Goal: Task Accomplishment & Management: Manage account settings

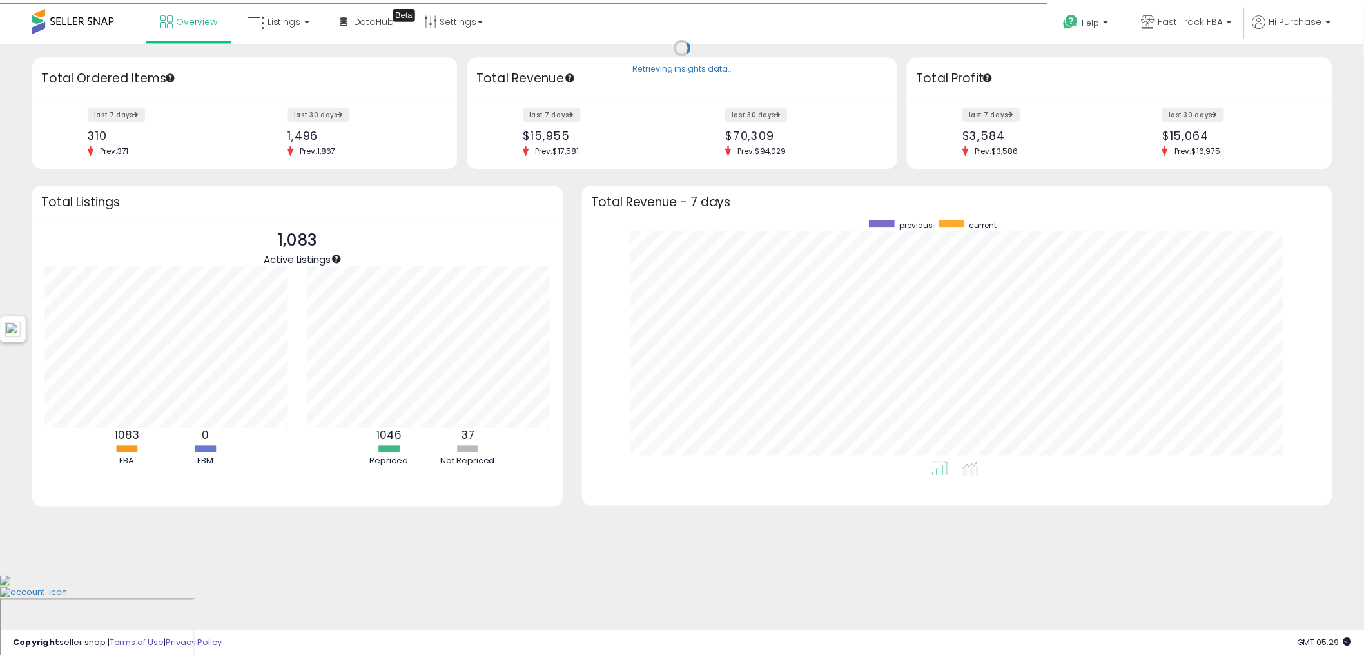
scroll to position [644531, 644049]
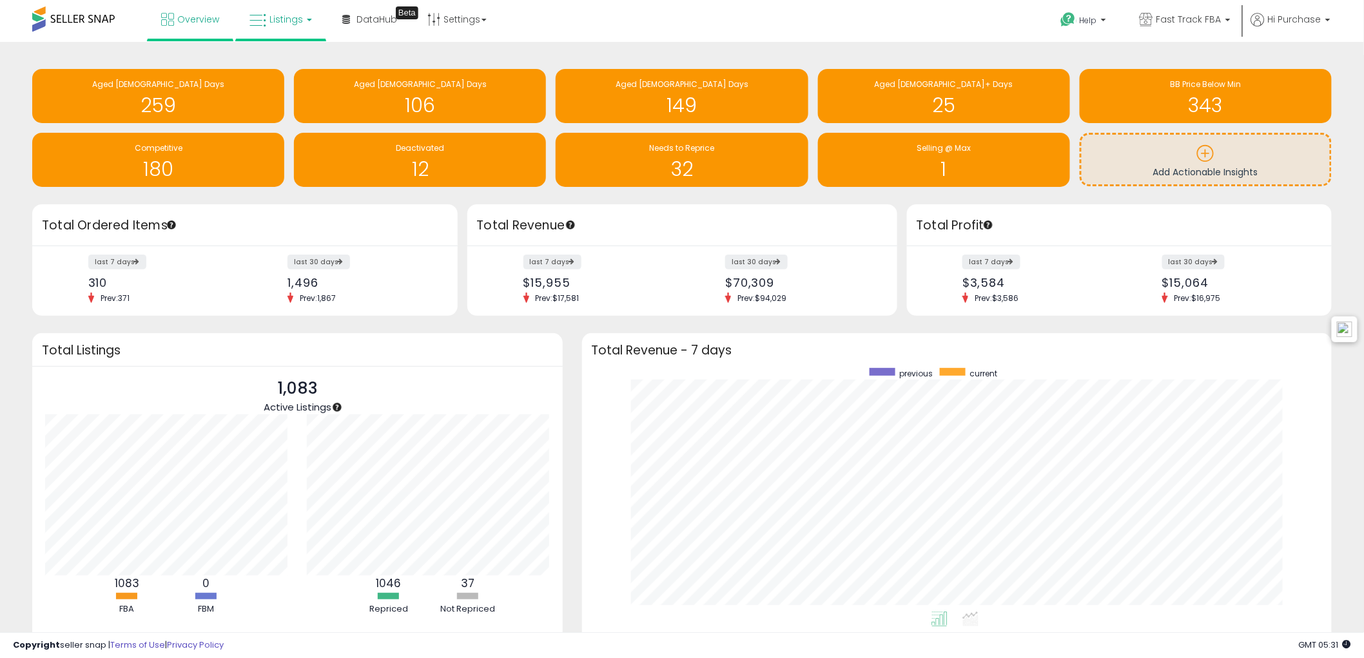
click at [260, 21] on icon at bounding box center [258, 20] width 17 height 17
click at [302, 56] on icon at bounding box center [290, 63] width 56 height 17
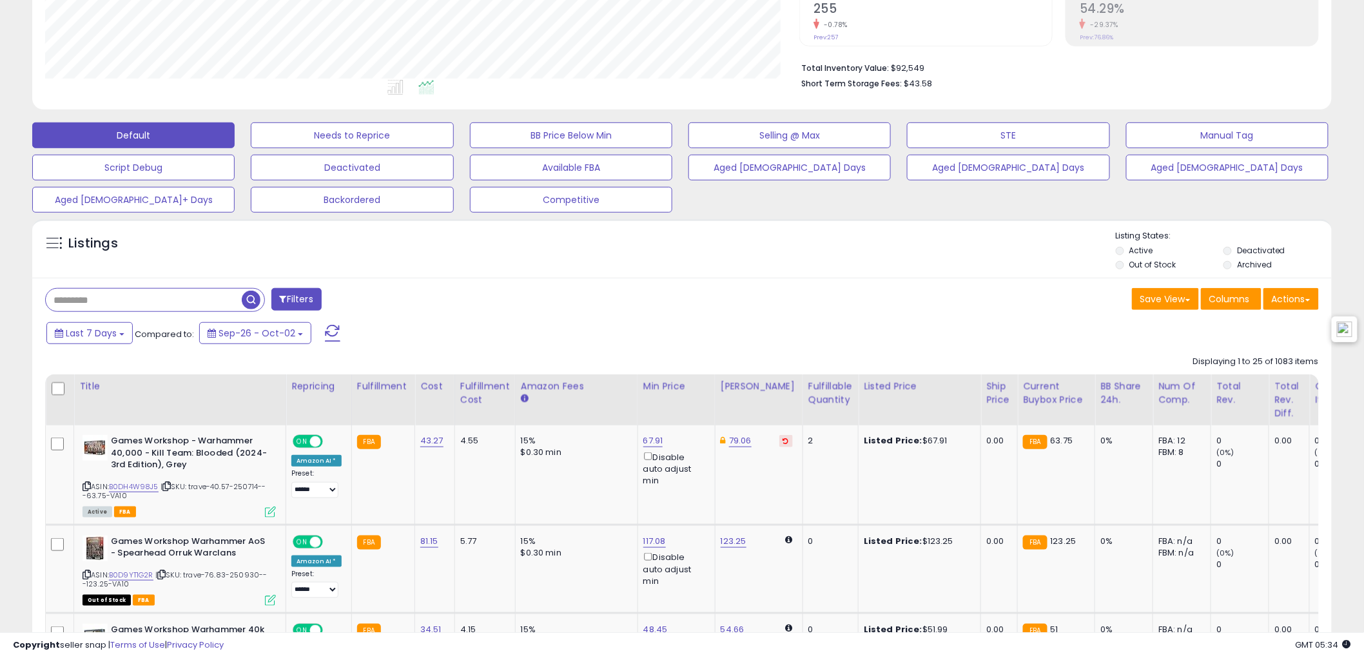
scroll to position [286, 0]
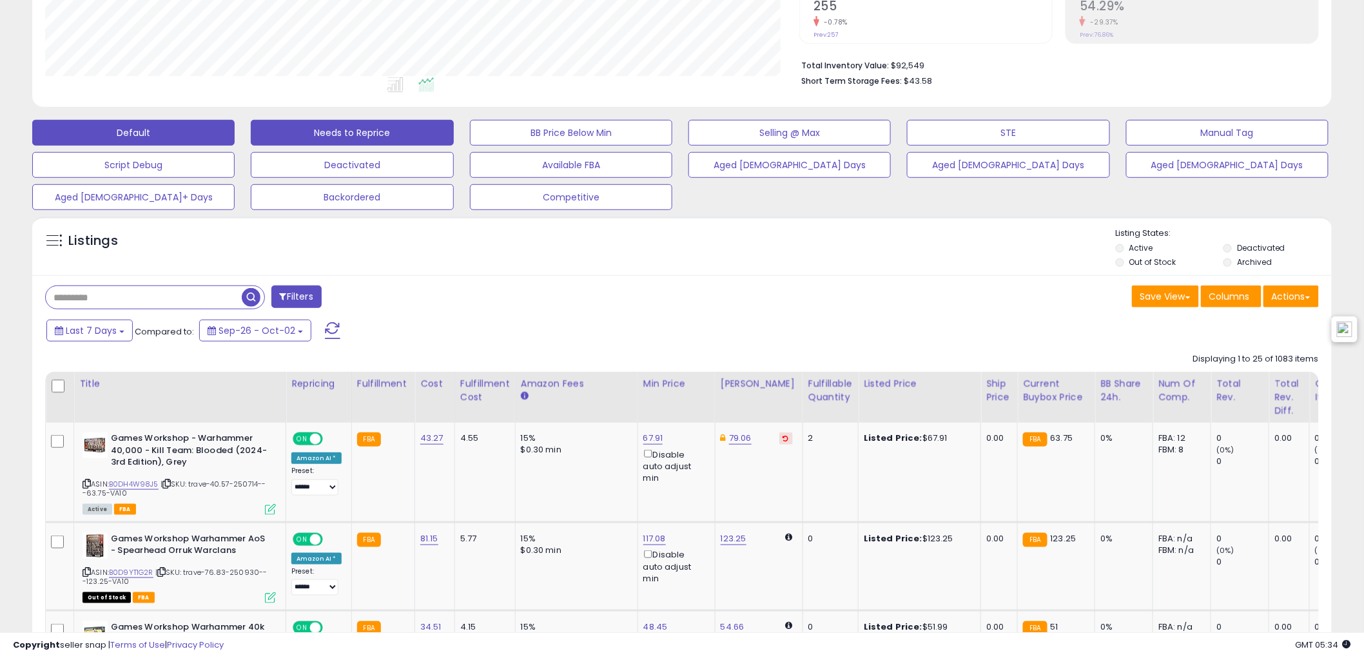
click at [378, 132] on button "Needs to Reprice" at bounding box center [352, 133] width 202 height 26
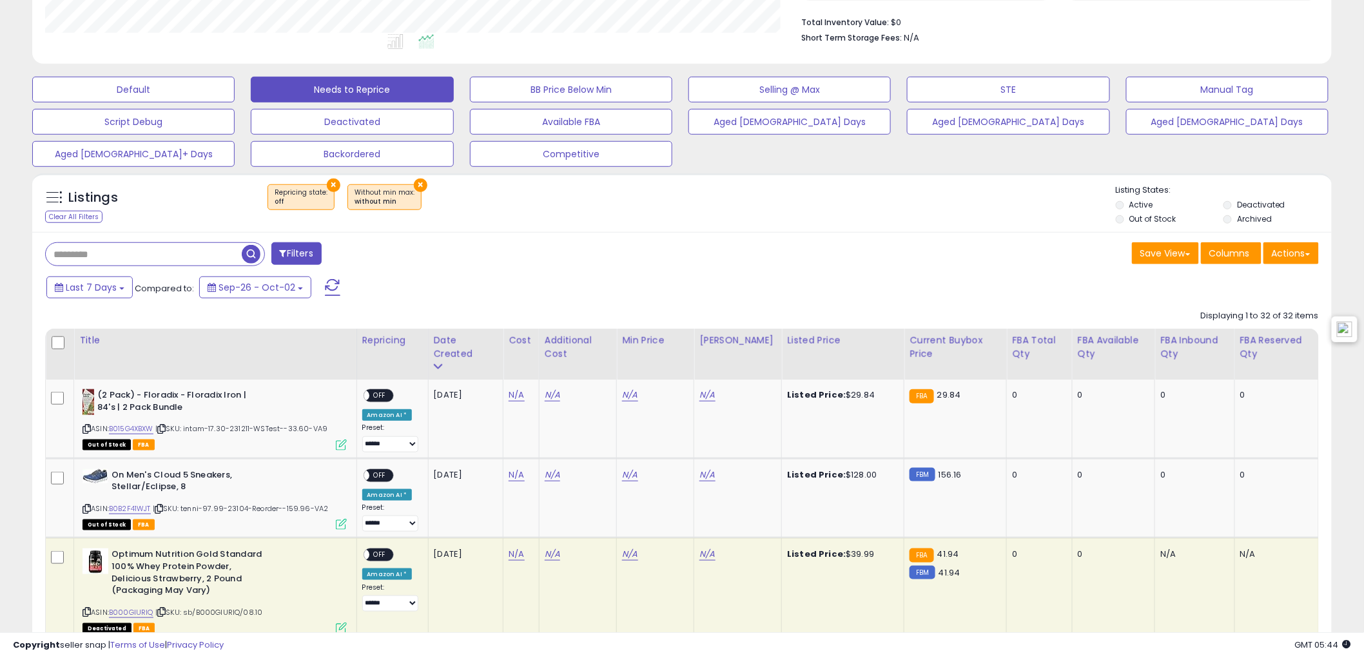
scroll to position [304, 0]
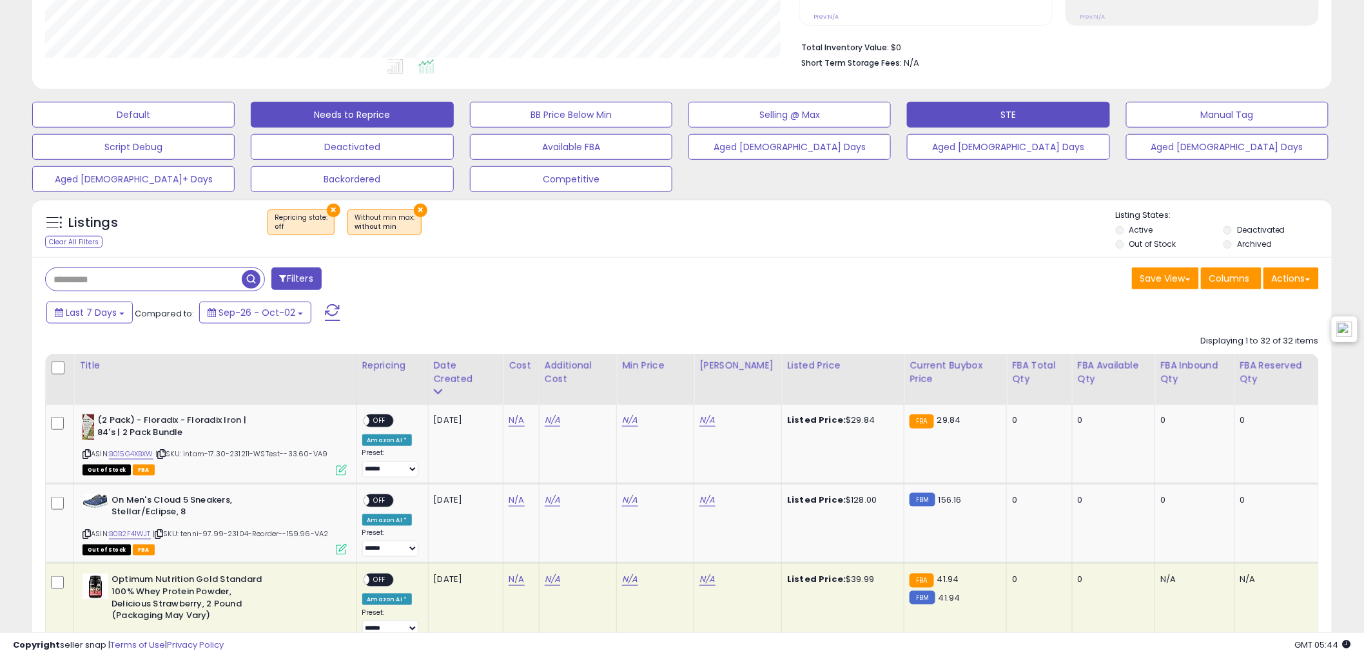
click at [1065, 115] on button "STE" at bounding box center [1008, 115] width 202 height 26
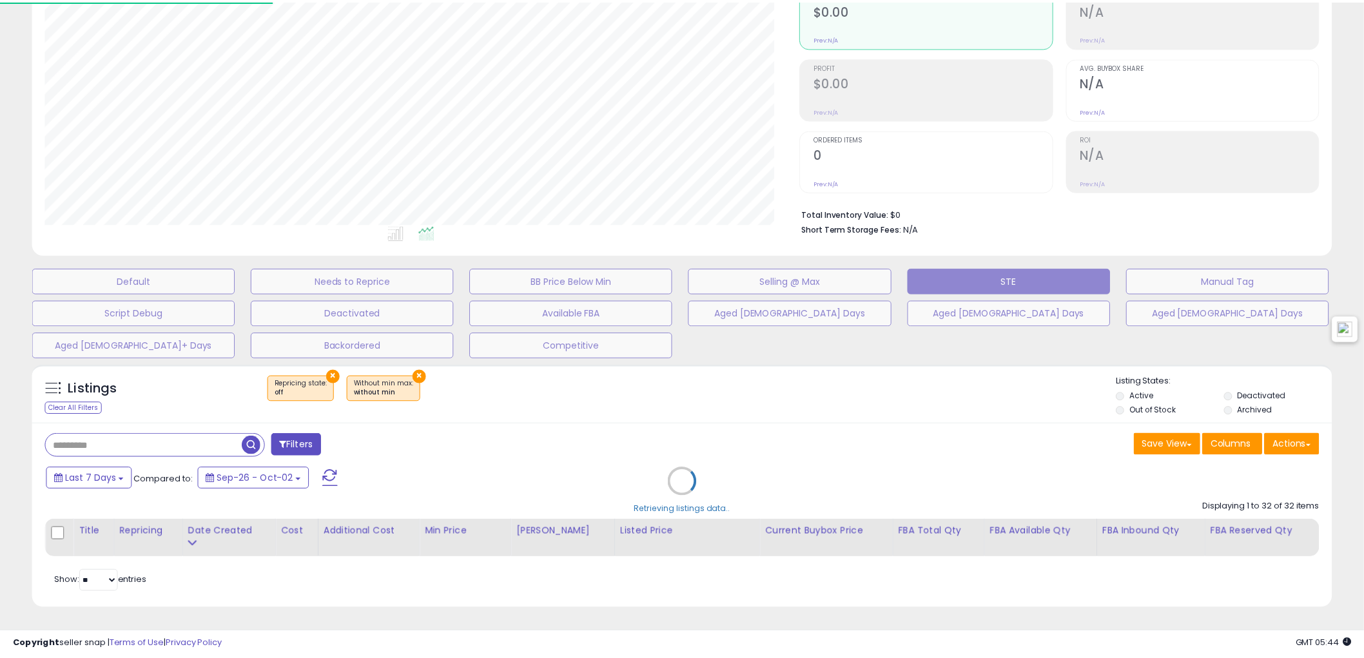
scroll to position [264, 761]
select select "**"
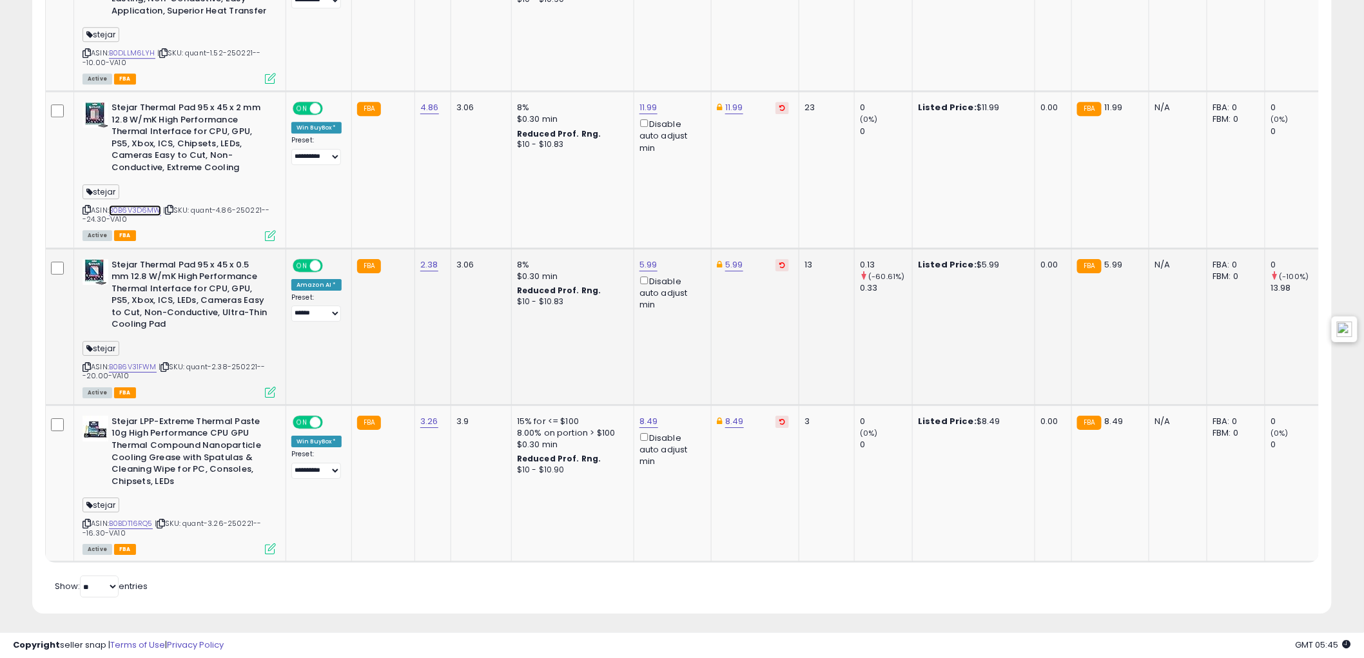
scroll to position [1570, 0]
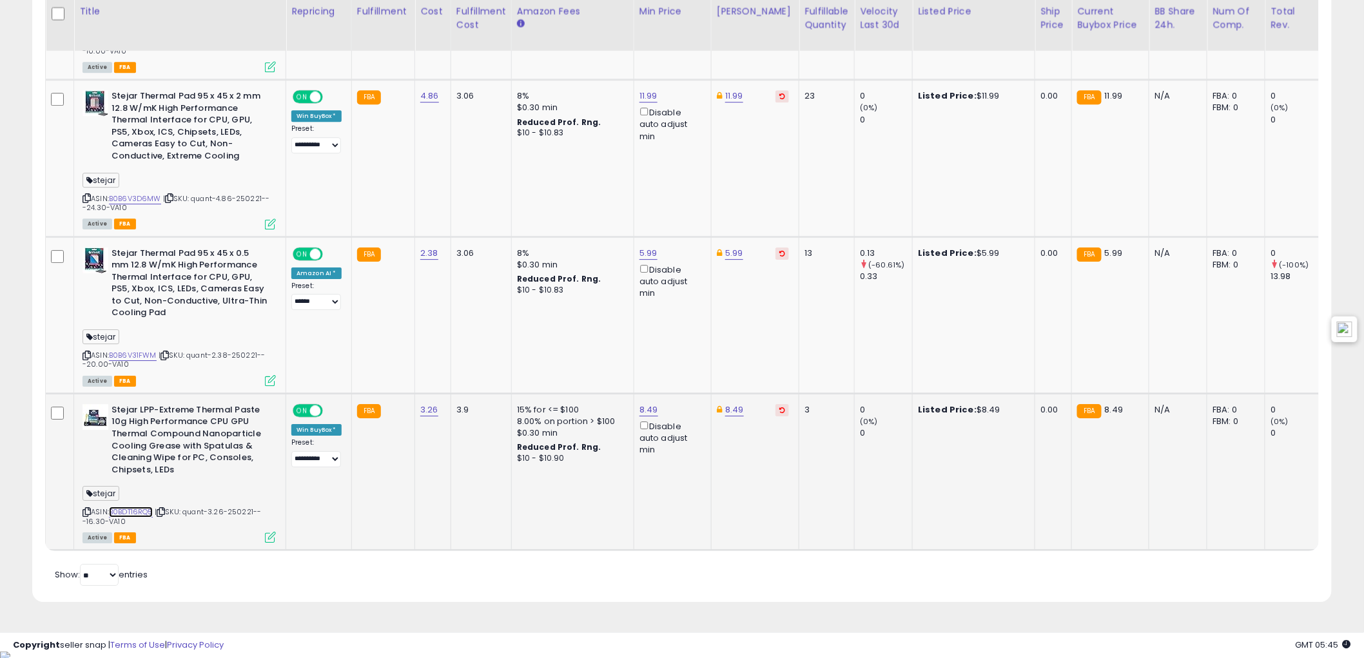
drag, startPoint x: 142, startPoint y: 507, endPoint x: 150, endPoint y: 506, distance: 7.2
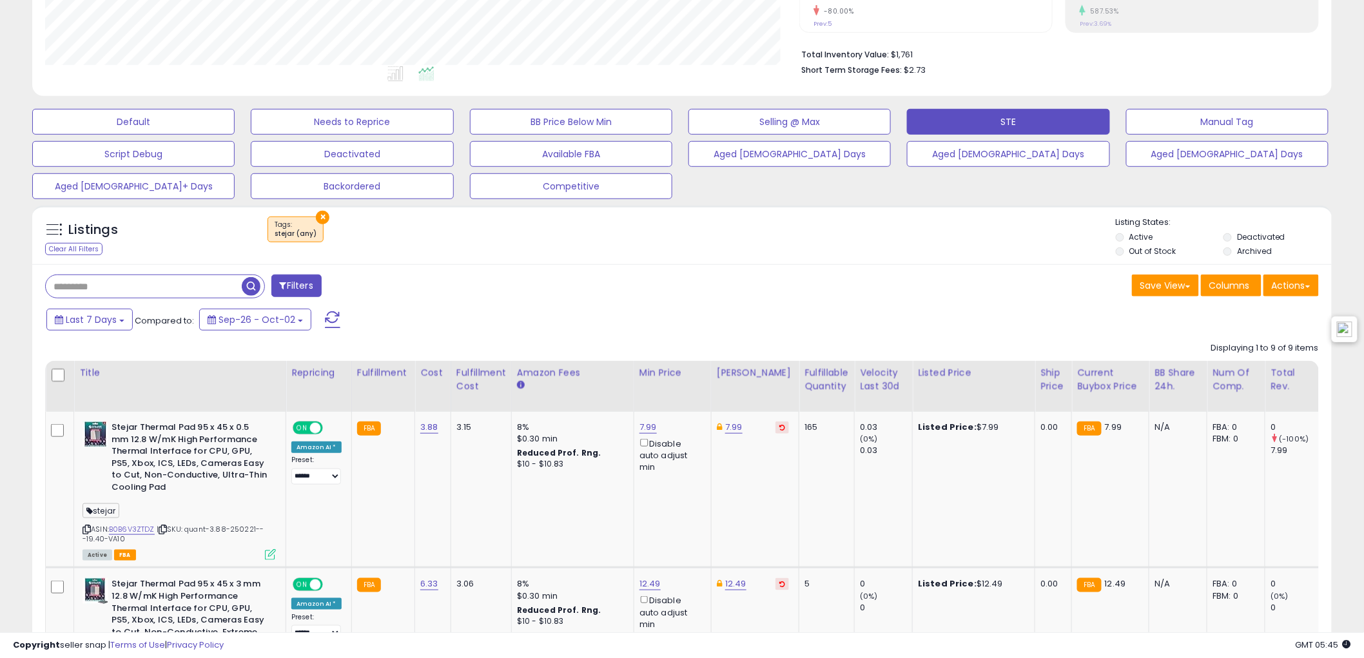
scroll to position [280, 0]
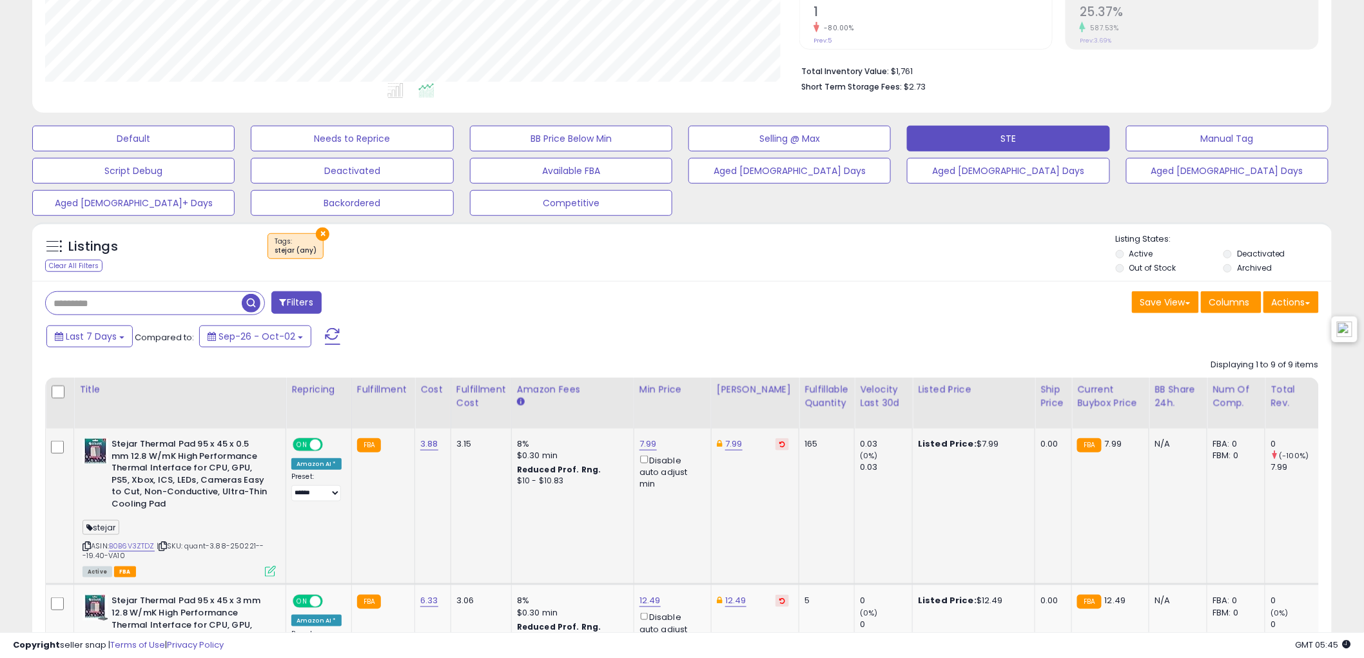
click at [643, 451] on div "7.99 Disable auto adjust min" at bounding box center [671, 464] width 62 height 52
click at [643, 437] on td "7.99 Disable auto adjust min" at bounding box center [672, 507] width 77 height 156
click at [640, 442] on link "7.99" at bounding box center [648, 444] width 17 height 13
drag, startPoint x: 590, startPoint y: 404, endPoint x: 498, endPoint y: 397, distance: 92.5
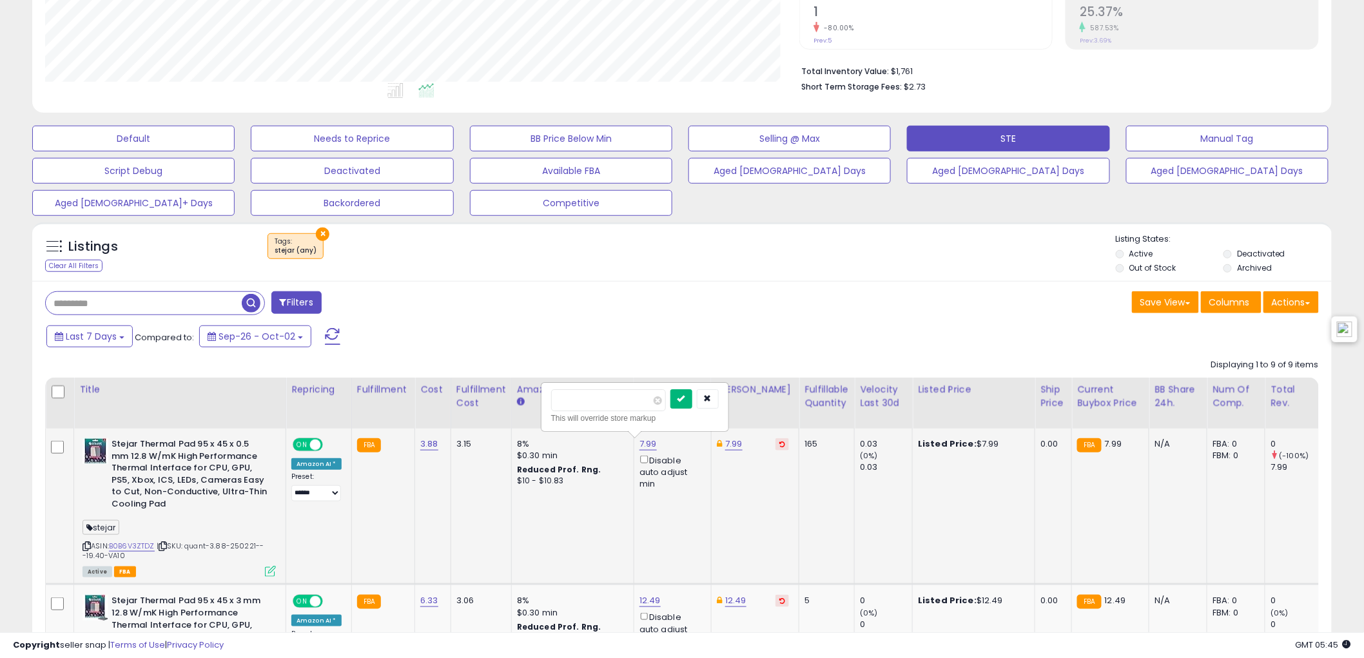
type input "****"
click at [692, 397] on button "submit" at bounding box center [682, 398] width 22 height 19
click at [731, 447] on link "7.99" at bounding box center [733, 444] width 17 height 13
drag, startPoint x: 666, startPoint y: 397, endPoint x: 610, endPoint y: 394, distance: 56.2
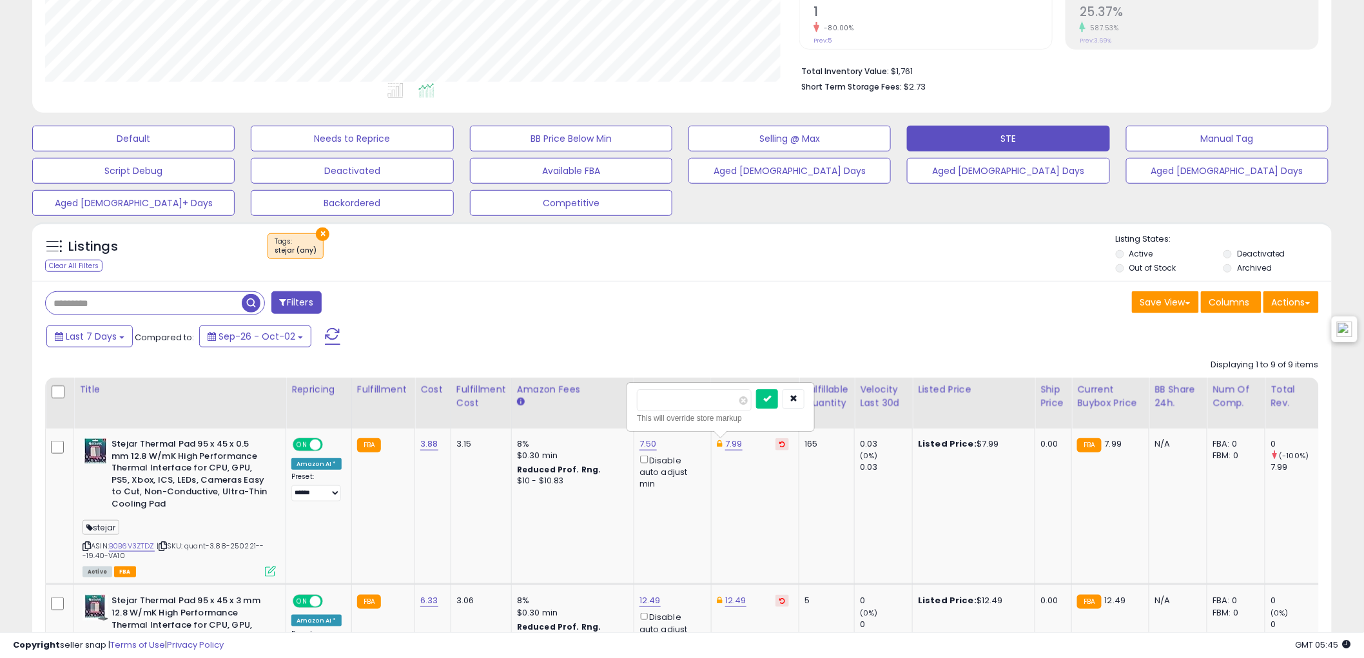
click at [756, 389] on button "submit" at bounding box center [767, 398] width 22 height 19
type input "****"
click button "submit" at bounding box center [767, 398] width 22 height 19
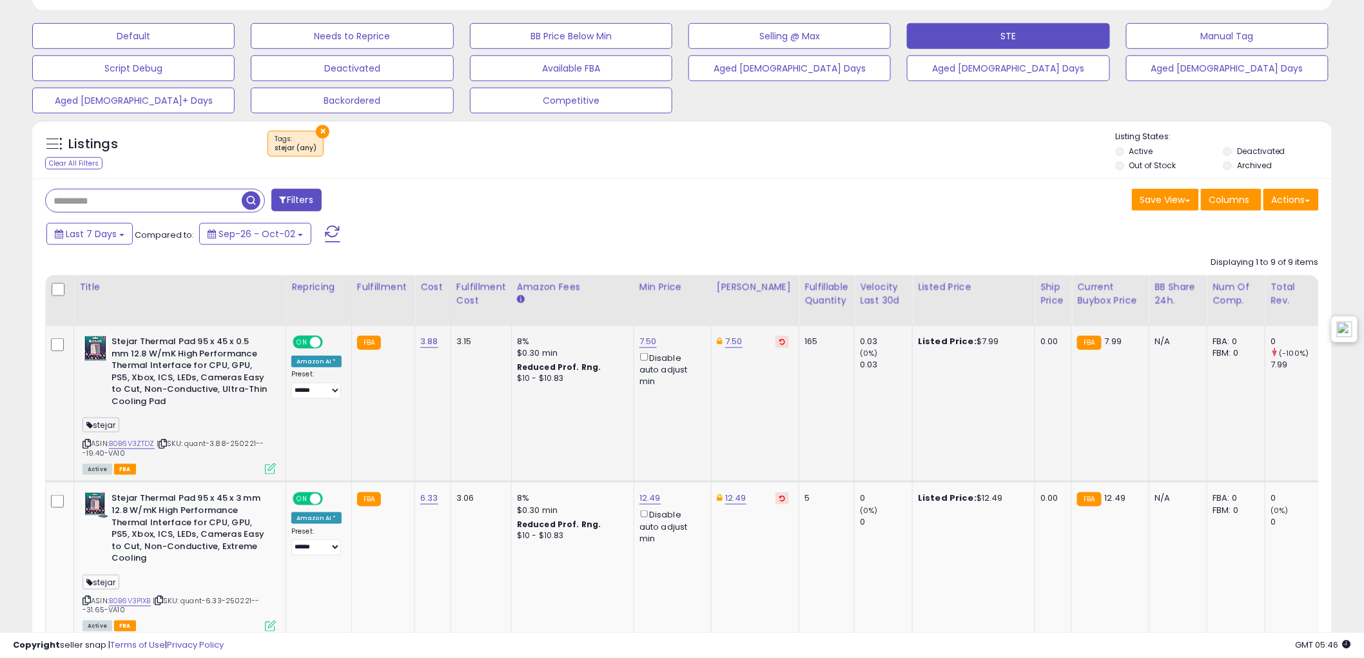
scroll to position [424, 0]
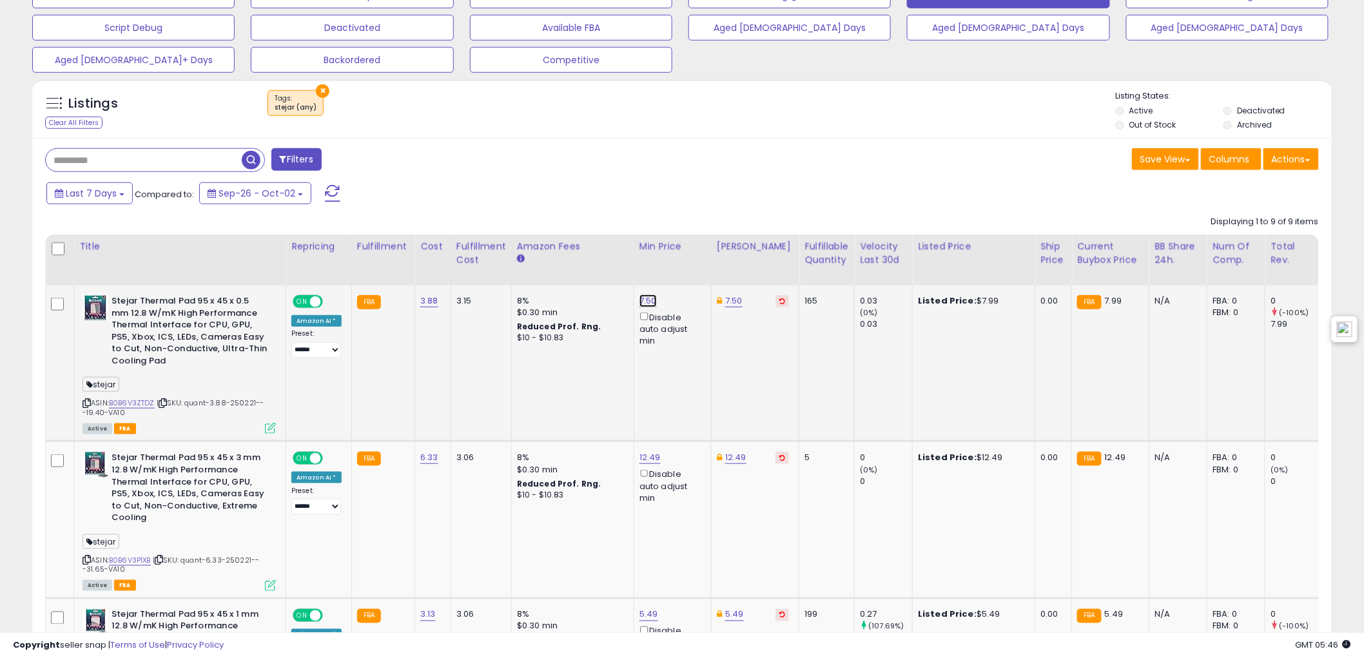
click at [647, 302] on link "7.50" at bounding box center [648, 301] width 17 height 13
click at [712, 256] on icon "button" at bounding box center [708, 255] width 8 height 8
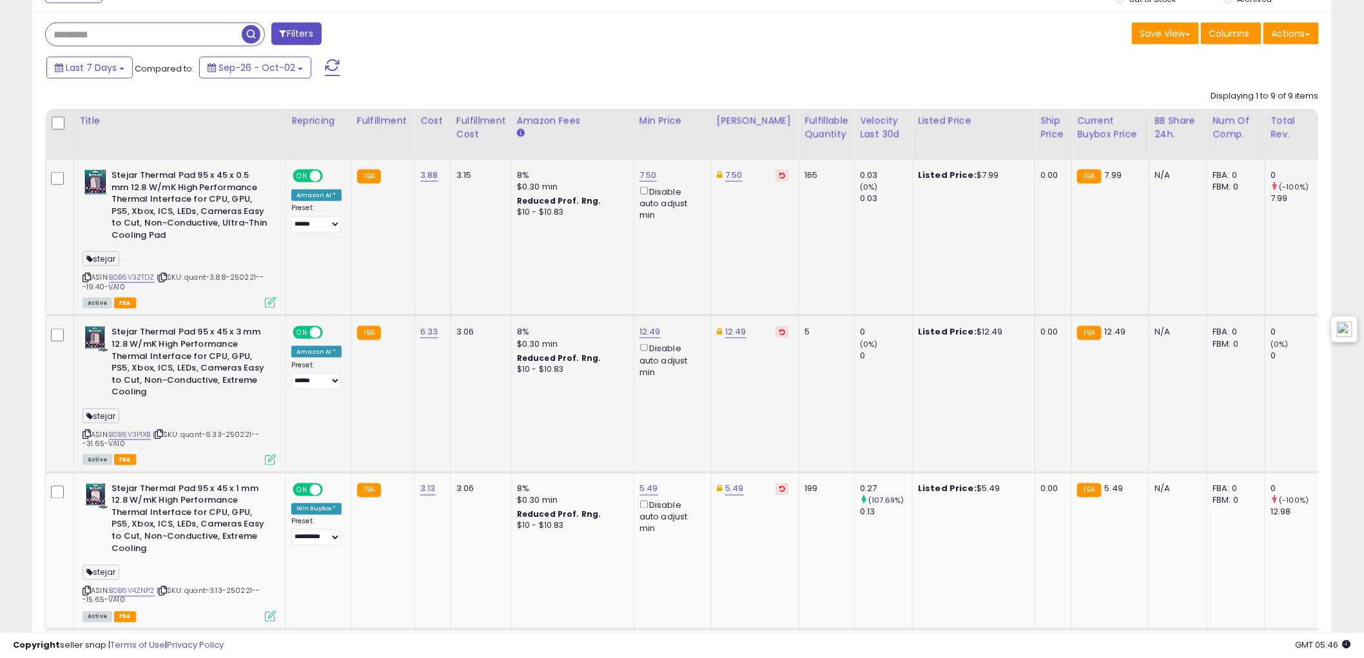
scroll to position [567, 0]
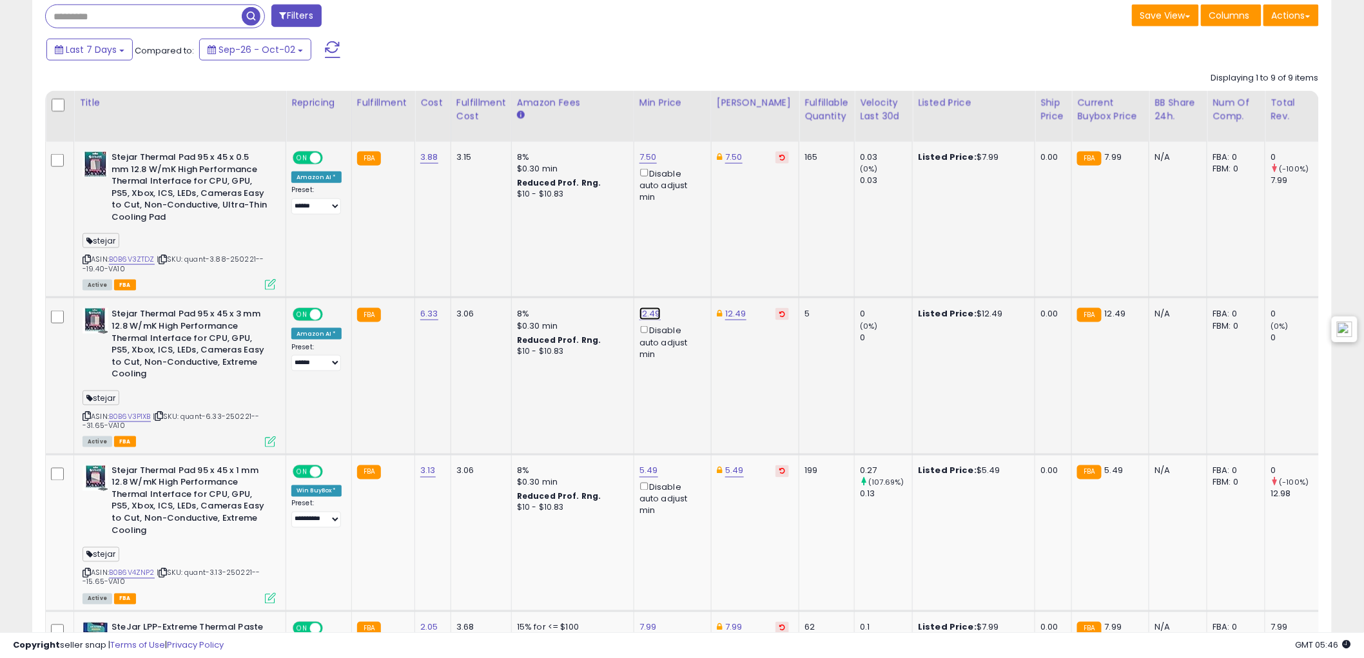
click at [645, 313] on link "12.49" at bounding box center [650, 314] width 21 height 13
drag, startPoint x: 585, startPoint y: 266, endPoint x: 463, endPoint y: 267, distance: 122.5
type input "**"
click at [694, 271] on button "submit" at bounding box center [683, 268] width 22 height 19
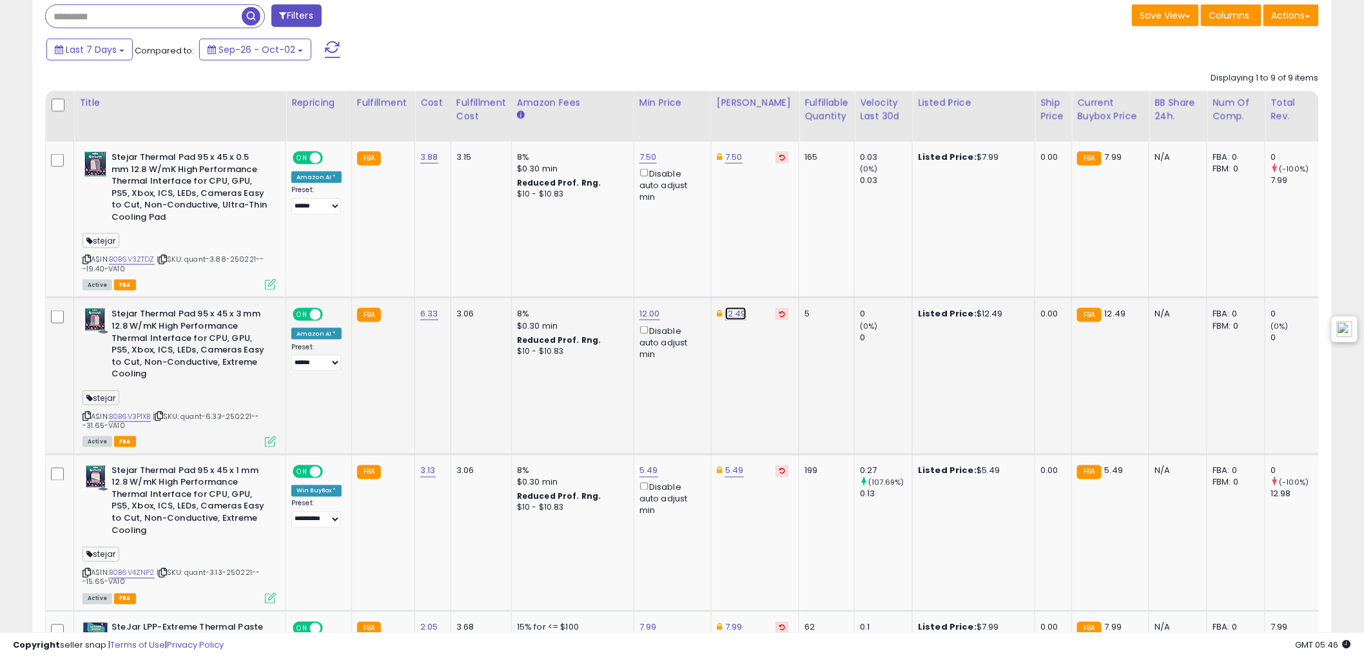
click at [732, 318] on link "12.49" at bounding box center [735, 314] width 21 height 13
drag, startPoint x: 674, startPoint y: 271, endPoint x: 546, endPoint y: 274, distance: 127.7
type input "**"
drag, startPoint x: 778, startPoint y: 272, endPoint x: 781, endPoint y: 279, distance: 7.2
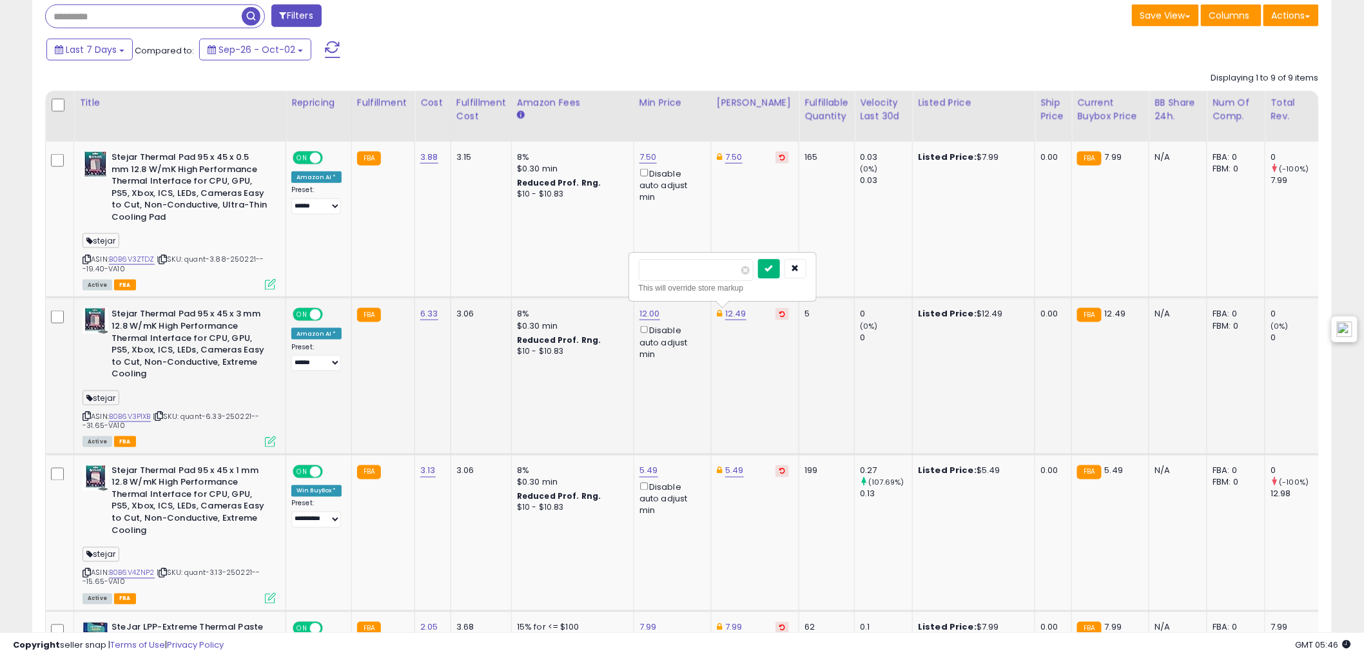
click at [778, 273] on button "submit" at bounding box center [769, 268] width 22 height 19
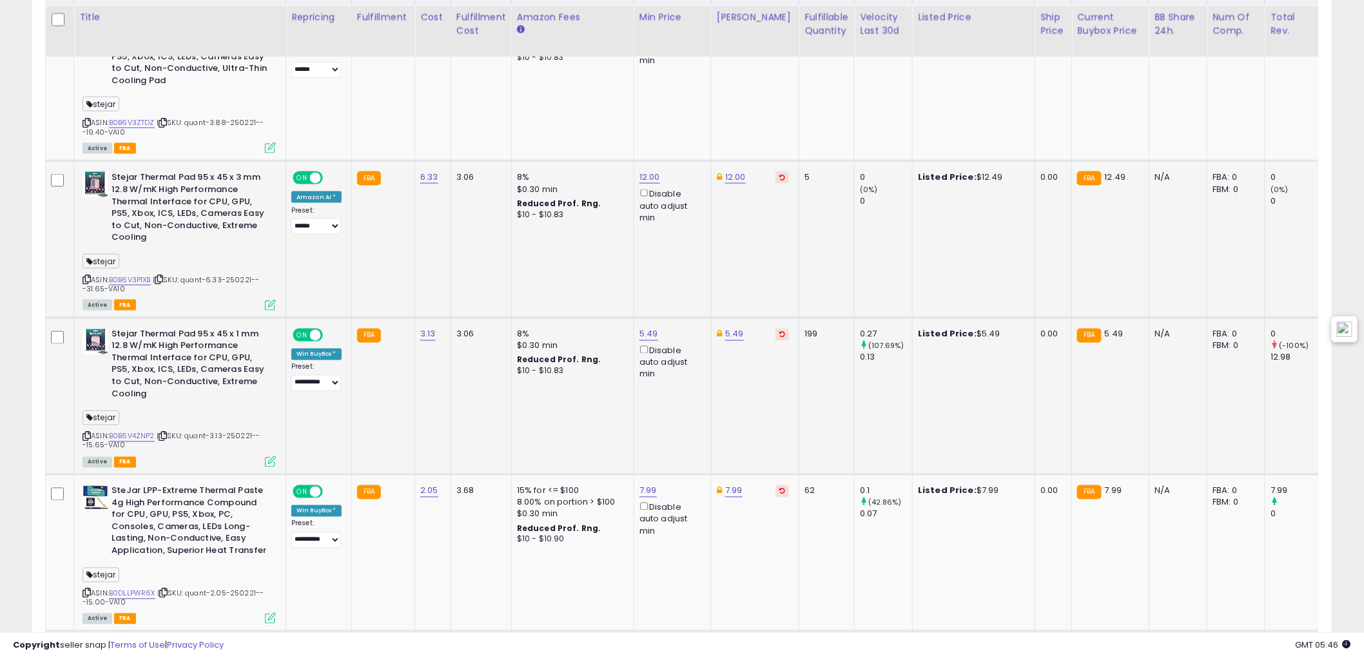
scroll to position [711, 0]
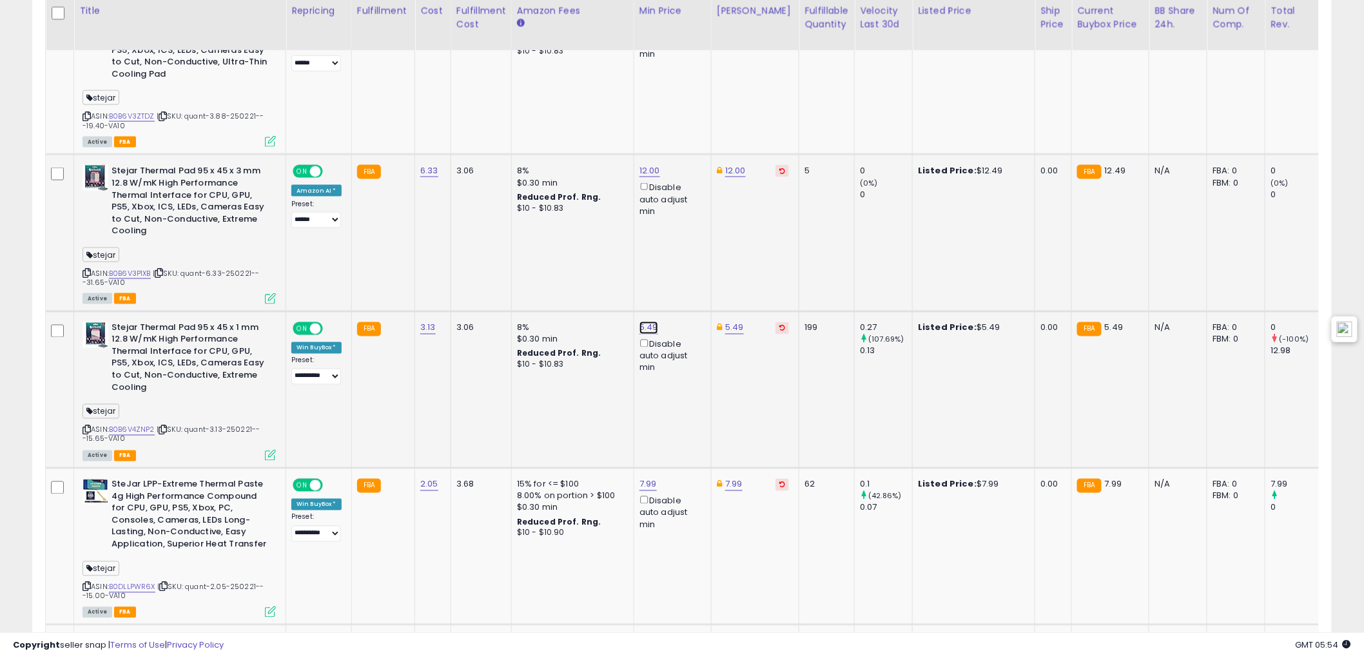
click at [642, 333] on link "5.49" at bounding box center [649, 328] width 19 height 13
drag, startPoint x: 553, startPoint y: 279, endPoint x: 498, endPoint y: 276, distance: 55.5
type input "*"
click at [691, 279] on button "submit" at bounding box center [682, 281] width 22 height 19
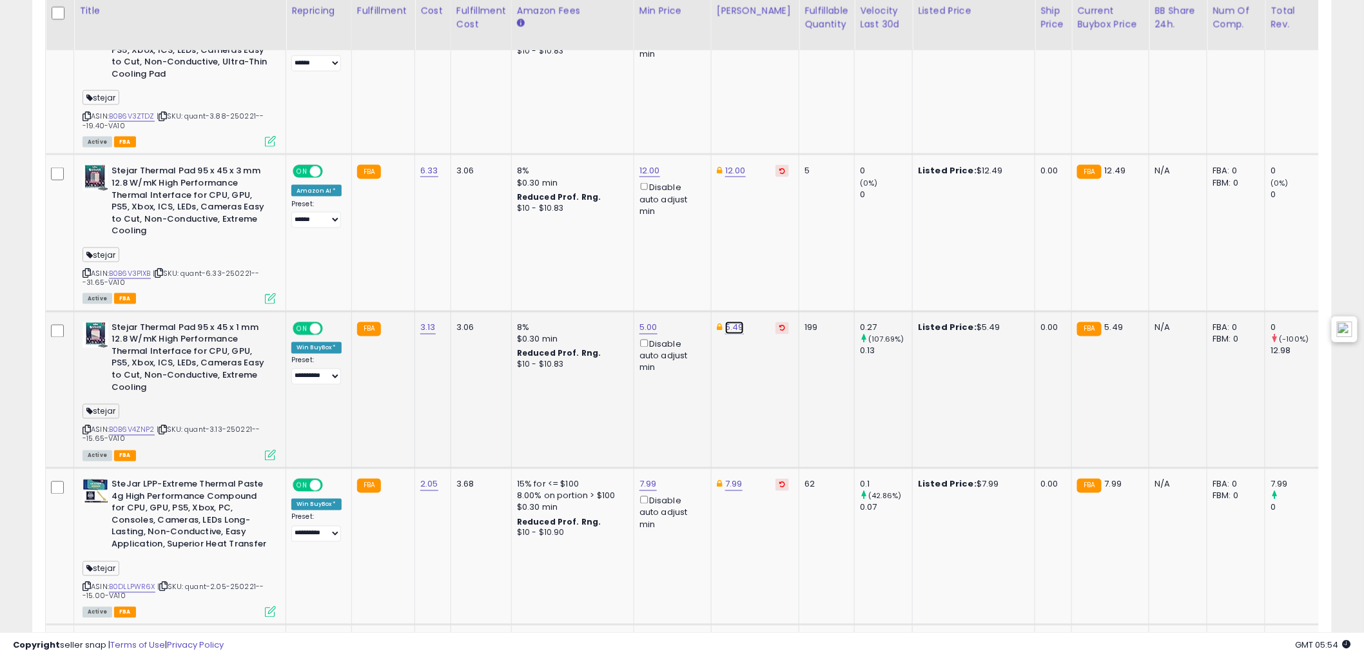
click at [727, 327] on link "5.49" at bounding box center [734, 328] width 19 height 13
drag, startPoint x: 635, startPoint y: 279, endPoint x: 611, endPoint y: 280, distance: 23.9
type input "*"
click at [779, 282] on button "submit" at bounding box center [768, 281] width 22 height 19
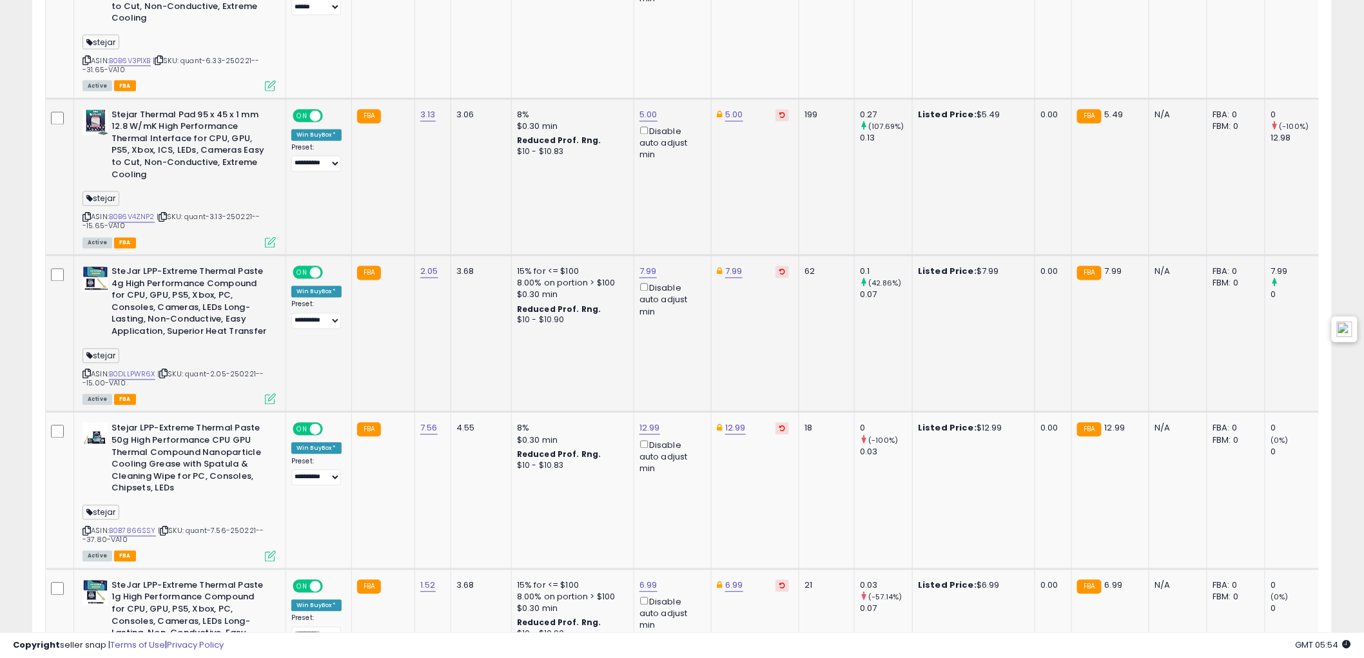
scroll to position [925, 0]
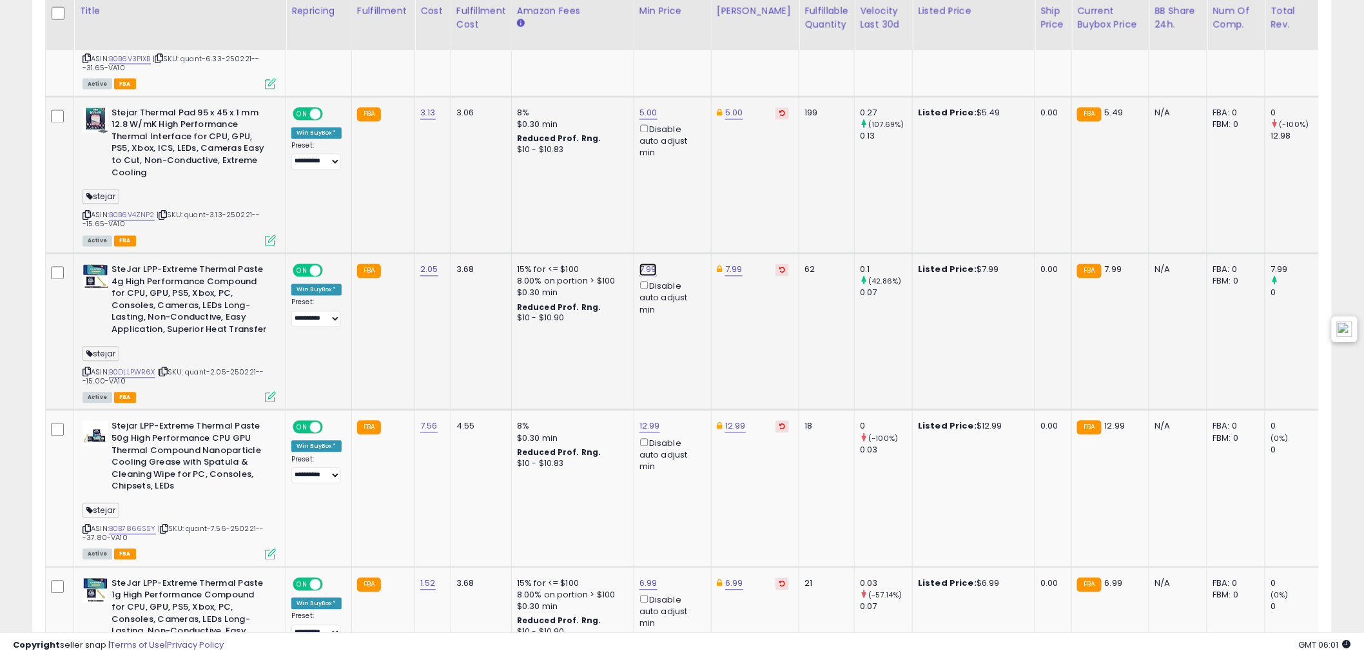
click at [645, 268] on link "7.99" at bounding box center [648, 270] width 17 height 13
drag, startPoint x: 569, startPoint y: 217, endPoint x: 556, endPoint y: 222, distance: 13.9
click at [558, 220] on input "****" at bounding box center [608, 225] width 115 height 22
type input "***"
click at [692, 230] on button "submit" at bounding box center [682, 223] width 22 height 19
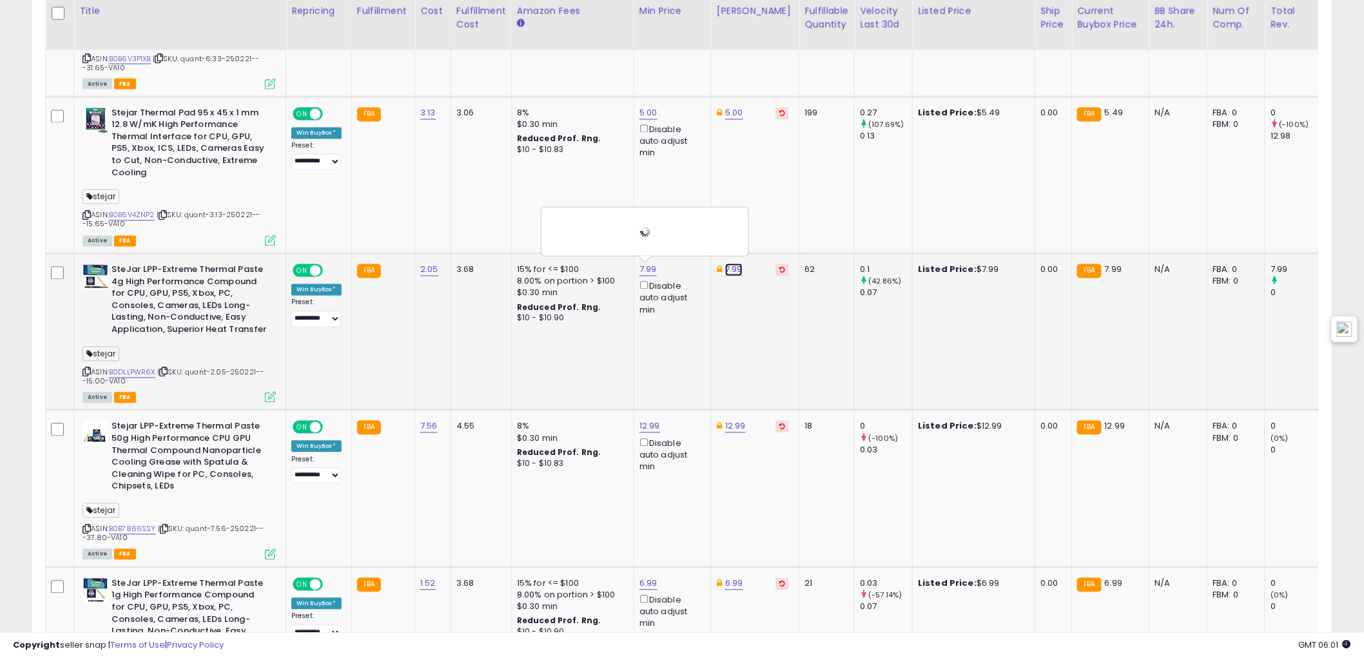
click at [735, 268] on link "7.99" at bounding box center [733, 270] width 17 height 13
drag, startPoint x: 712, startPoint y: 260, endPoint x: 739, endPoint y: 273, distance: 29.7
click at [714, 262] on td "7.99" at bounding box center [755, 332] width 88 height 157
click at [739, 273] on link "7.99" at bounding box center [733, 270] width 17 height 13
drag, startPoint x: 671, startPoint y: 223, endPoint x: 605, endPoint y: 213, distance: 66.5
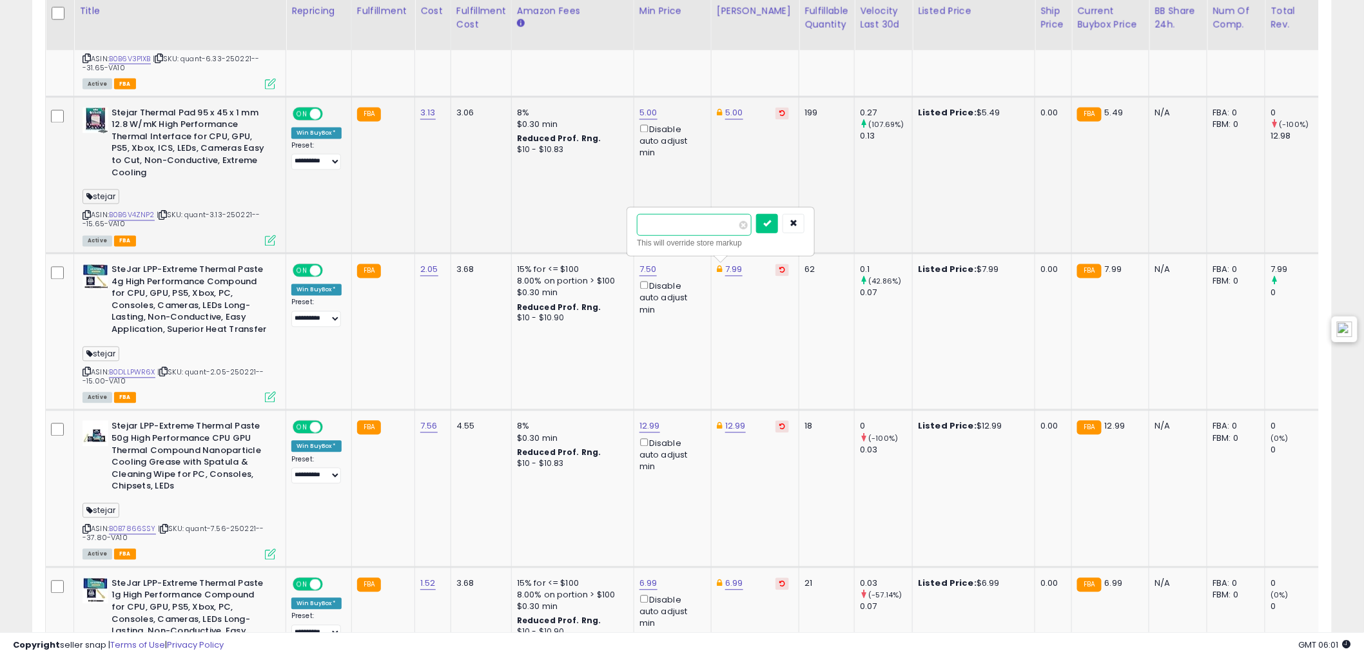
click at [611, 214] on tbody "**********" at bounding box center [999, 489] width 1907 height 1411
click at [648, 224] on input "**" at bounding box center [694, 225] width 115 height 22
type input "***"
click at [778, 217] on button "submit" at bounding box center [767, 223] width 22 height 19
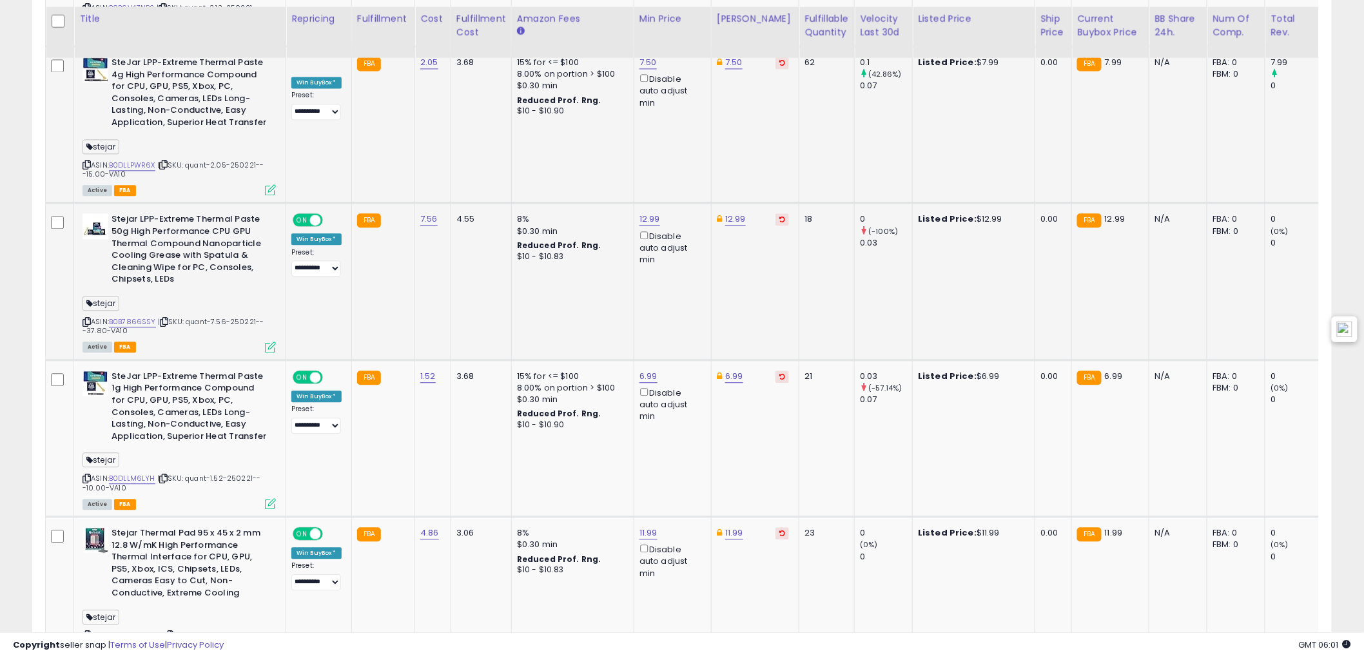
scroll to position [1140, 0]
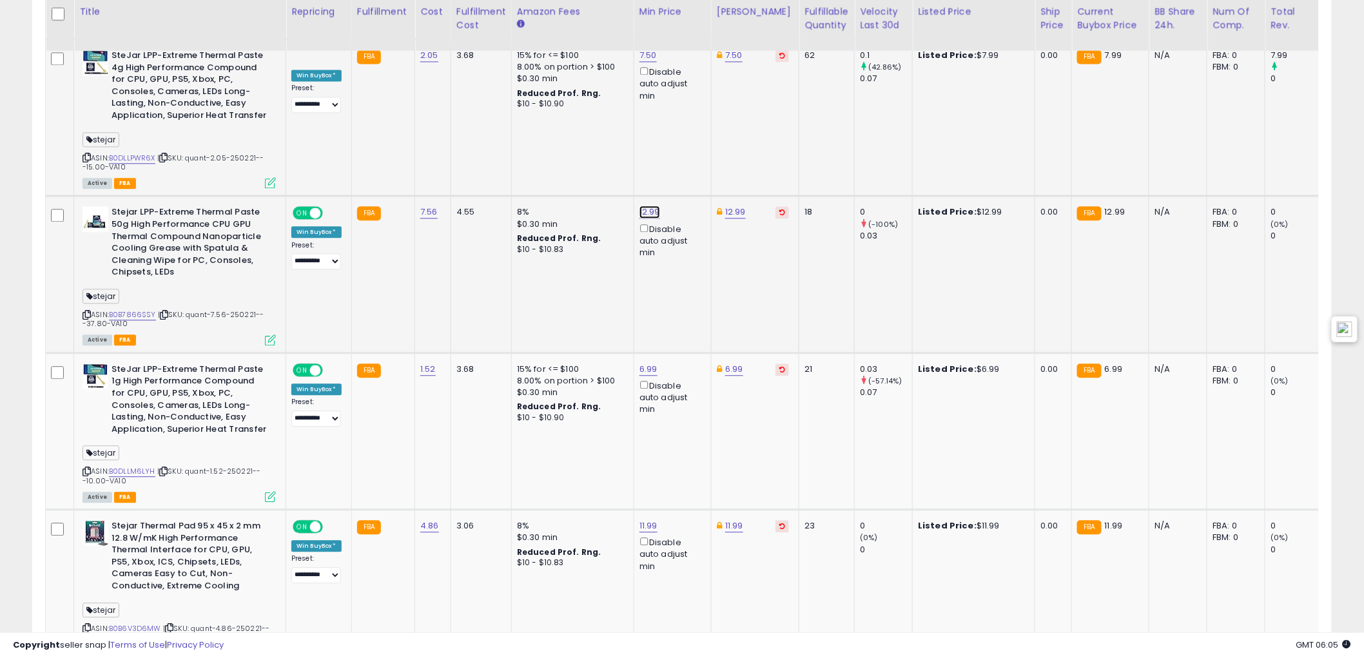
click at [653, 213] on link "12.99" at bounding box center [650, 212] width 21 height 13
drag, startPoint x: 579, startPoint y: 157, endPoint x: 513, endPoint y: 162, distance: 66.6
click at [544, 156] on div "***** This will override store markup" at bounding box center [637, 173] width 186 height 47
type input "**"
click at [694, 171] on button "submit" at bounding box center [683, 165] width 22 height 19
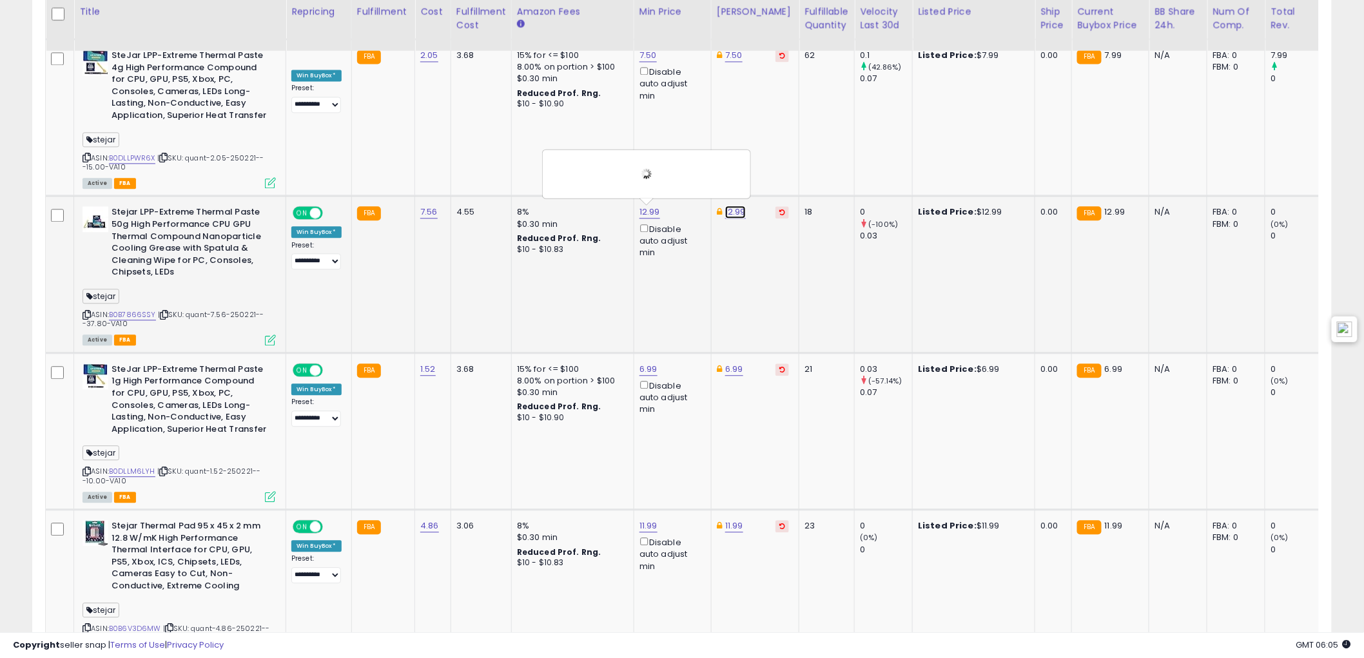
click at [733, 213] on link "12.99" at bounding box center [735, 212] width 21 height 13
drag, startPoint x: 666, startPoint y: 164, endPoint x: 584, endPoint y: 163, distance: 82.5
click at [591, 160] on tbody "**********" at bounding box center [999, 274] width 1907 height 1411
type input "**"
click at [780, 172] on button "submit" at bounding box center [769, 165] width 22 height 19
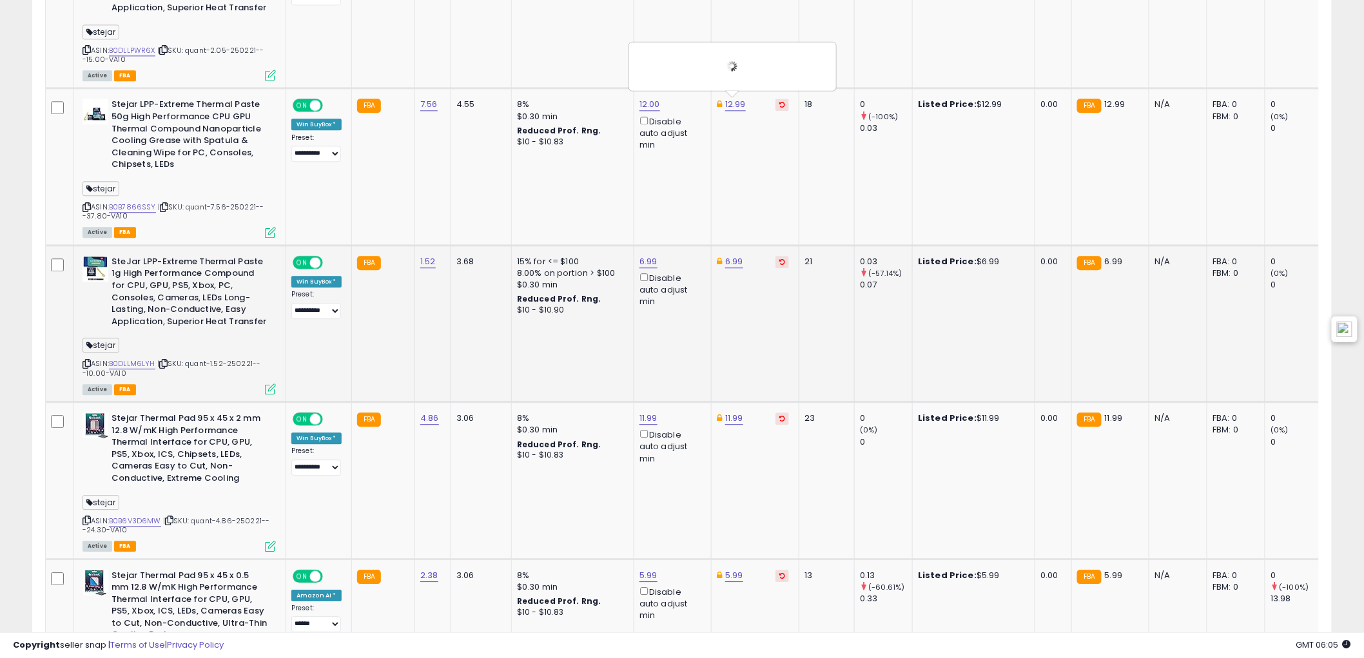
scroll to position [1284, 0]
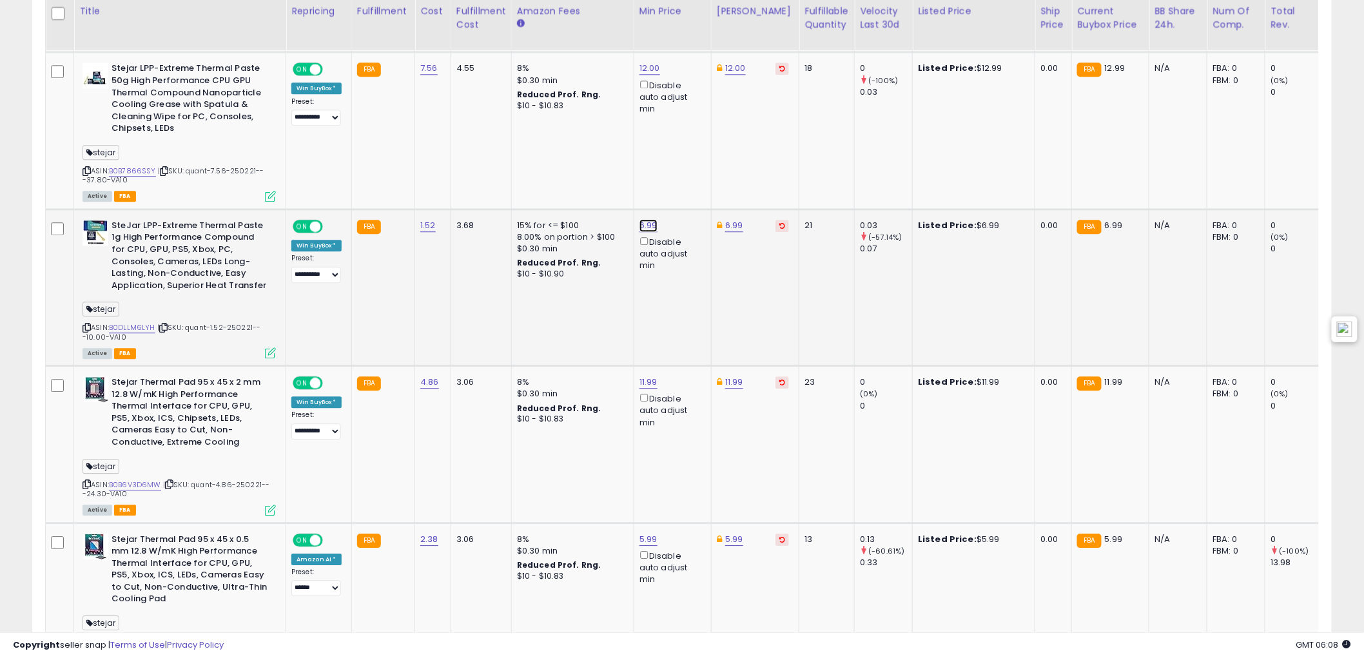
click at [643, 222] on link "6.99" at bounding box center [649, 225] width 18 height 13
drag, startPoint x: 613, startPoint y: 186, endPoint x: 508, endPoint y: 182, distance: 105.1
click at [527, 179] on tbody "**********" at bounding box center [999, 131] width 1907 height 1411
type input "***"
click at [692, 176] on button "submit" at bounding box center [682, 177] width 22 height 19
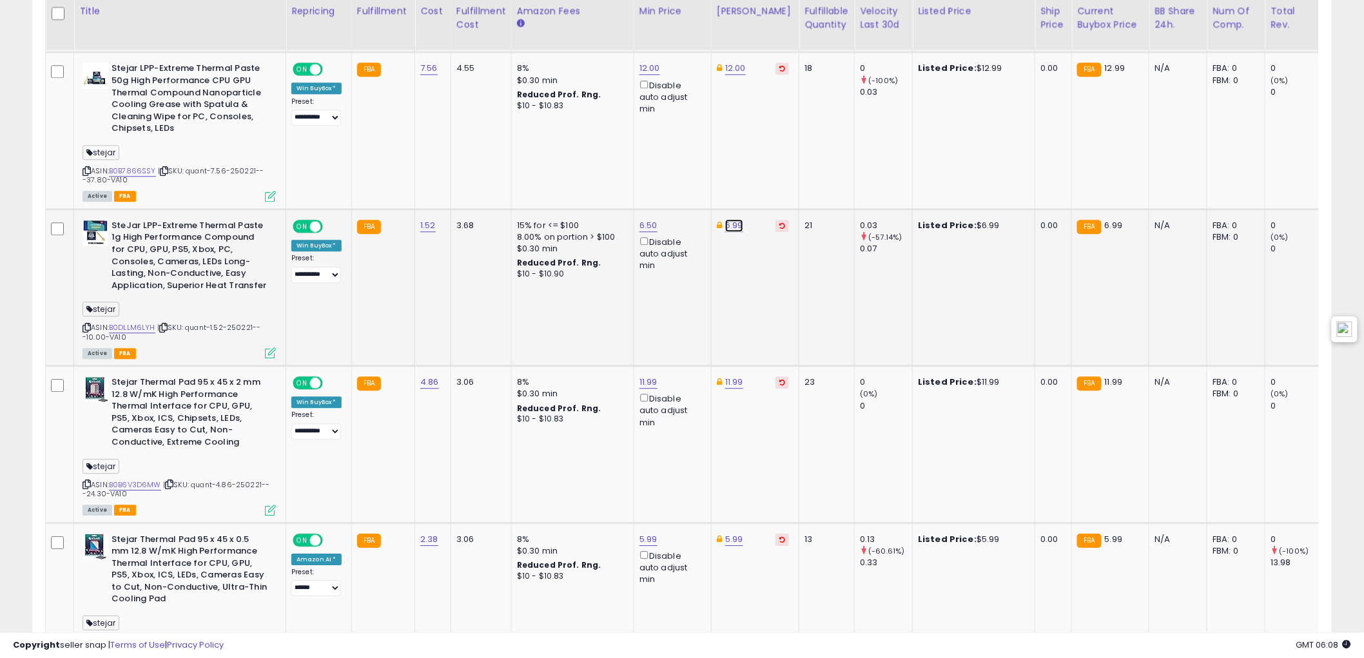
click at [734, 223] on link "6.99" at bounding box center [734, 225] width 18 height 13
drag, startPoint x: 674, startPoint y: 179, endPoint x: 609, endPoint y: 182, distance: 65.2
click at [613, 179] on tbody "**********" at bounding box center [999, 131] width 1907 height 1411
type input "***"
click at [778, 184] on button "submit" at bounding box center [768, 177] width 22 height 19
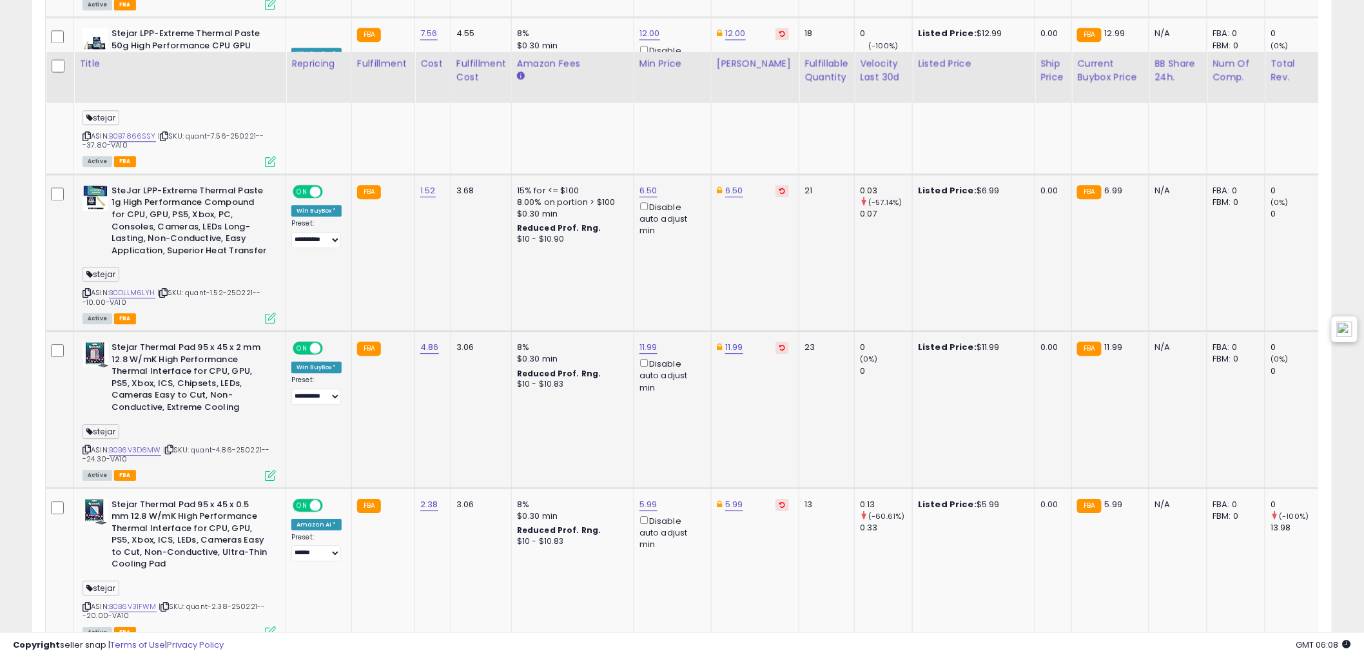
scroll to position [1427, 0]
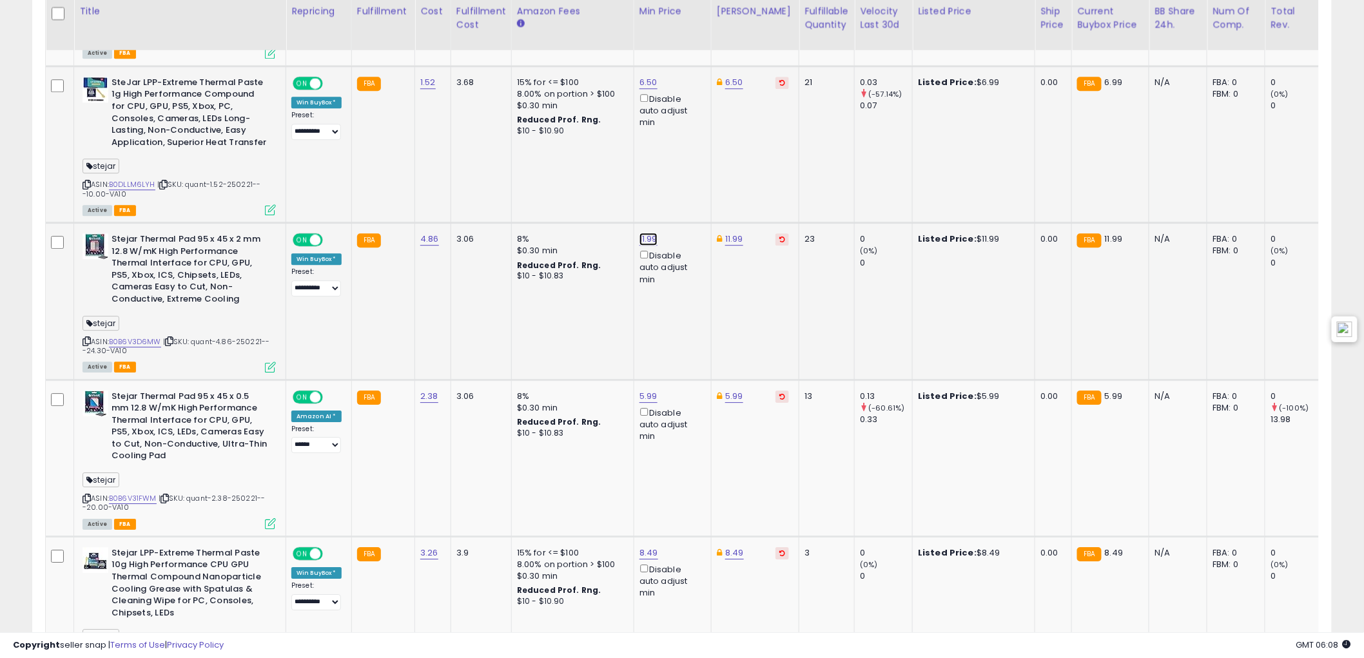
click at [640, 239] on link "11.99" at bounding box center [649, 239] width 18 height 13
drag, startPoint x: 553, startPoint y: 191, endPoint x: 482, endPoint y: 195, distance: 70.4
type input "****"
click at [692, 197] on button "submit" at bounding box center [682, 191] width 22 height 19
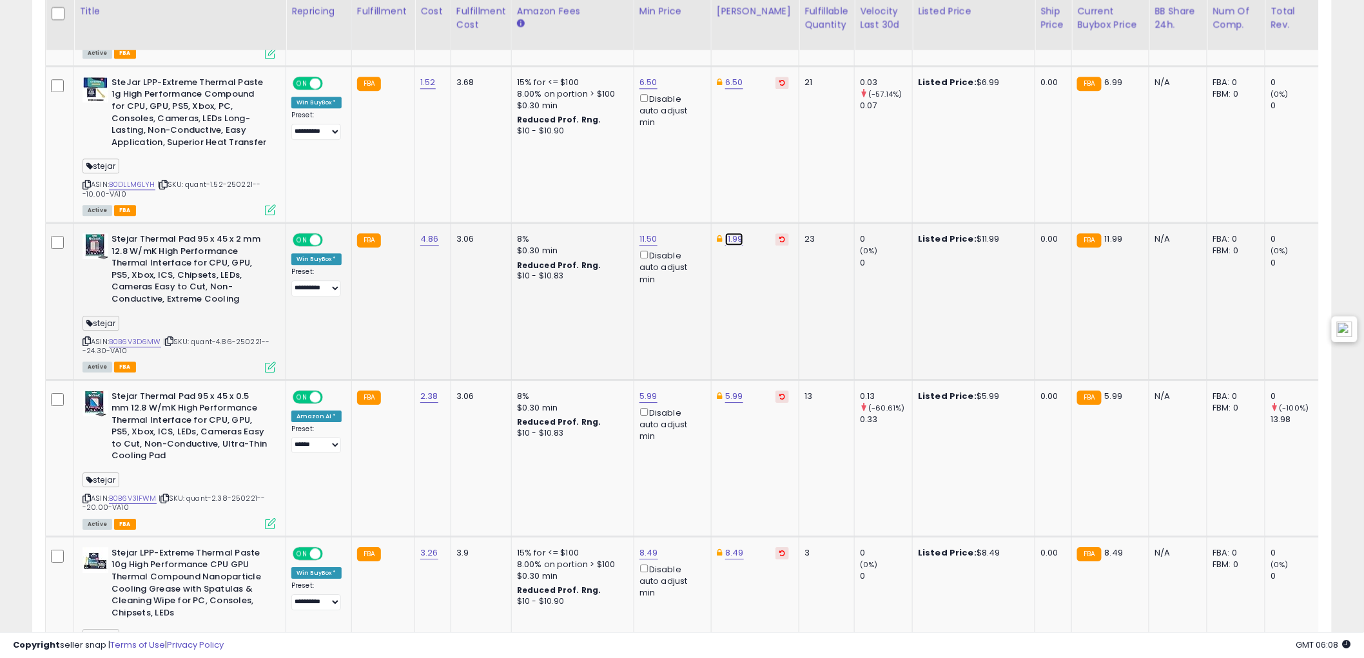
click at [738, 242] on link "11.99" at bounding box center [734, 239] width 18 height 13
drag, startPoint x: 626, startPoint y: 191, endPoint x: 607, endPoint y: 192, distance: 19.4
type input "****"
click at [779, 191] on button "submit" at bounding box center [768, 191] width 22 height 19
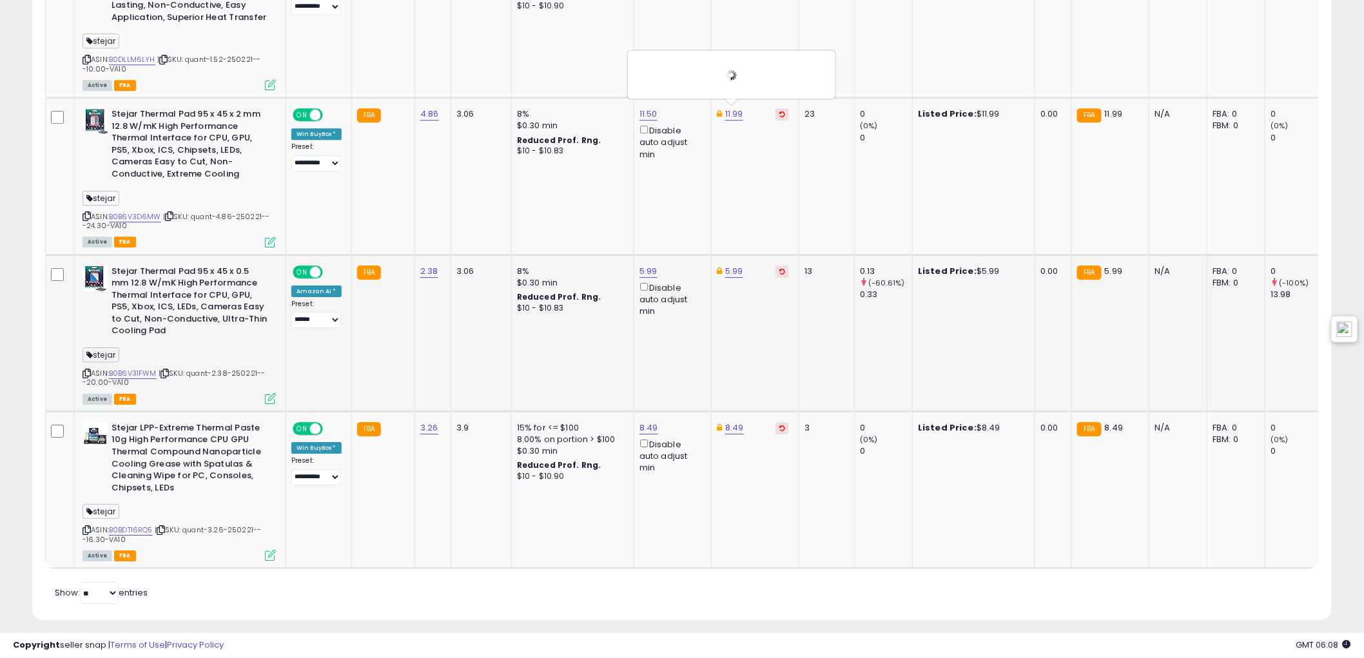
scroll to position [1570, 0]
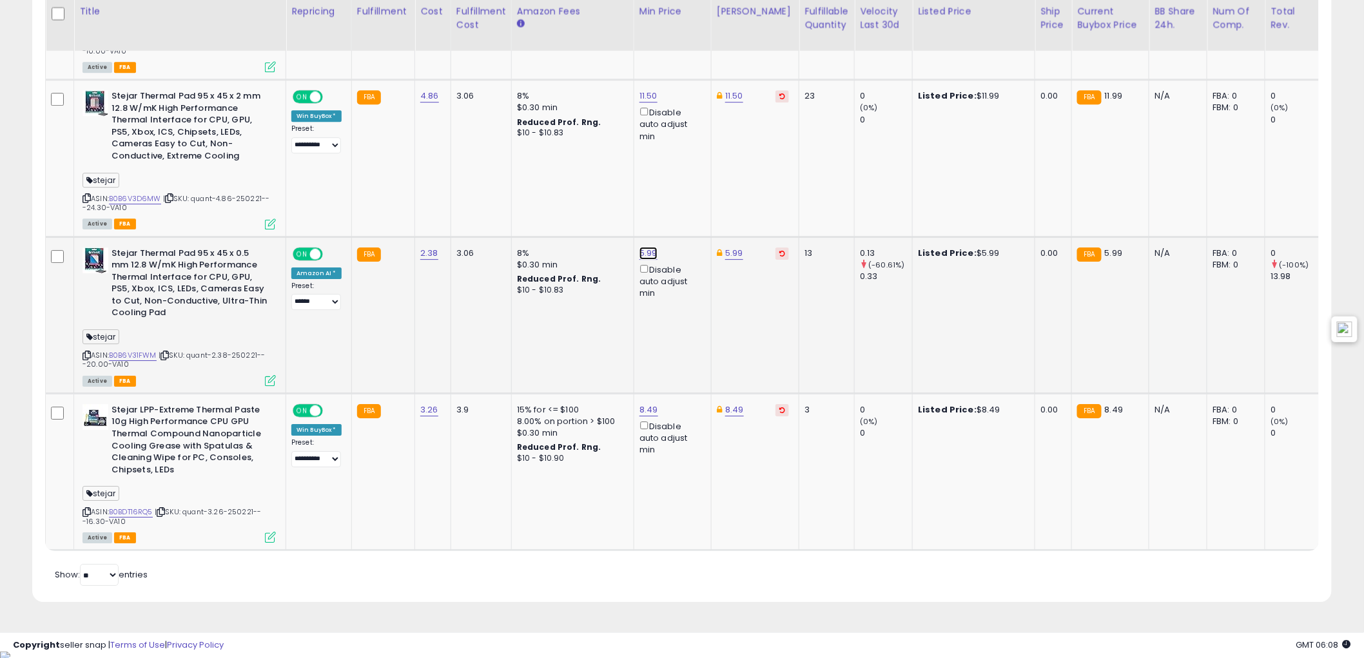
click at [650, 250] on link "5.99" at bounding box center [649, 253] width 18 height 13
drag, startPoint x: 571, startPoint y: 202, endPoint x: 498, endPoint y: 216, distance: 74.1
type input "****"
click at [692, 202] on button "submit" at bounding box center [682, 204] width 22 height 19
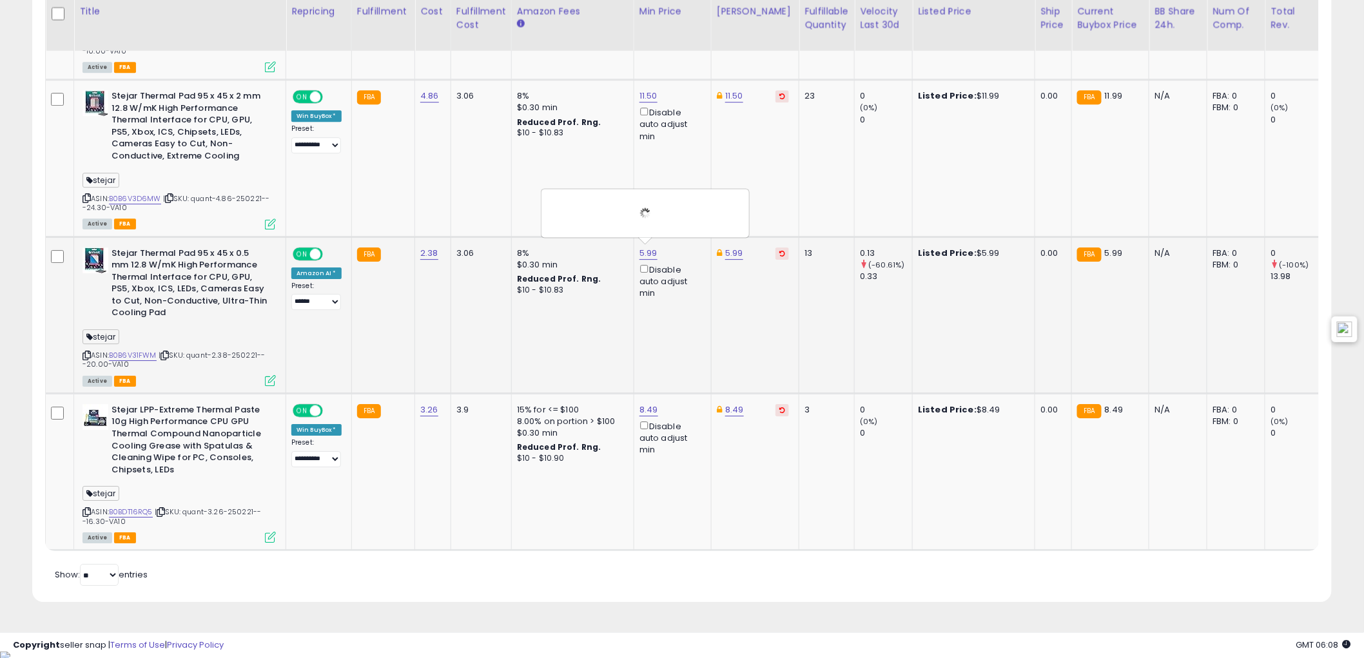
click at [725, 242] on td "5.99" at bounding box center [755, 315] width 88 height 157
click at [735, 255] on link "5.99" at bounding box center [734, 253] width 18 height 13
drag, startPoint x: 678, startPoint y: 207, endPoint x: 589, endPoint y: 203, distance: 89.1
type input "***"
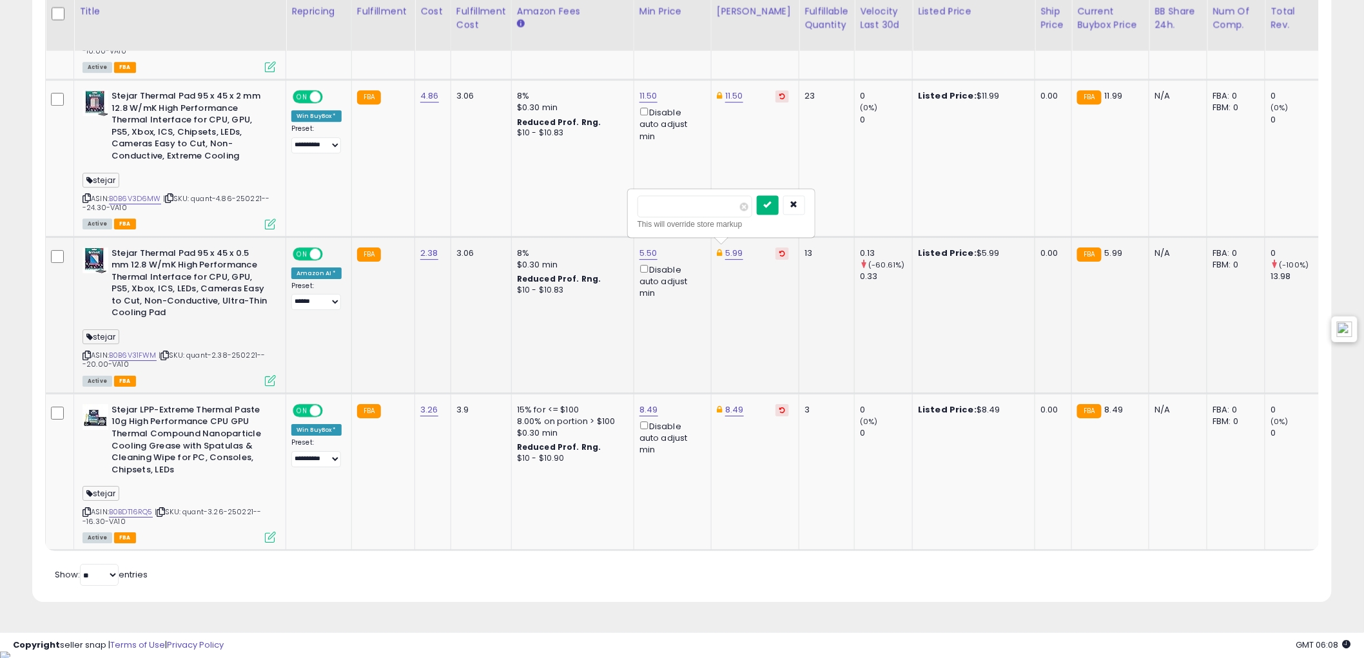
click at [772, 204] on icon "submit" at bounding box center [768, 205] width 8 height 8
click at [653, 407] on link "8.49" at bounding box center [649, 410] width 19 height 13
drag, startPoint x: 607, startPoint y: 369, endPoint x: 525, endPoint y: 370, distance: 81.9
type input "*"
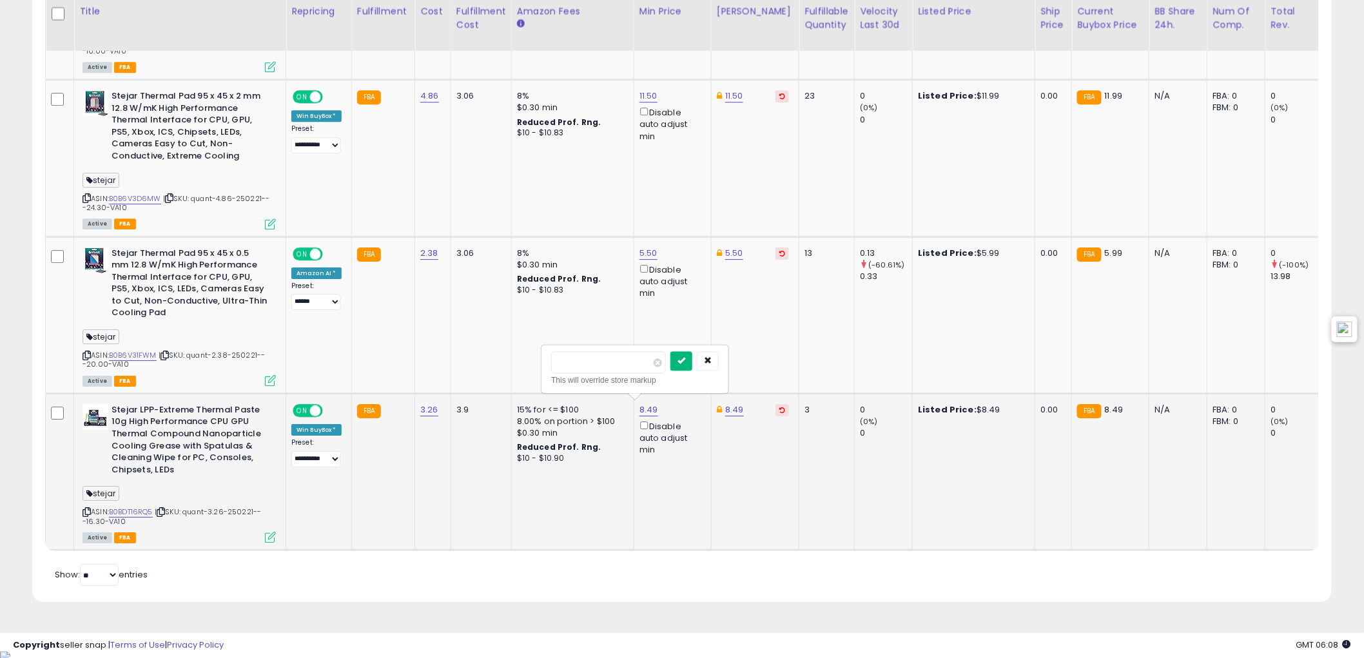
click at [685, 359] on icon "submit" at bounding box center [682, 361] width 8 height 8
click at [735, 410] on link "8.49" at bounding box center [734, 410] width 19 height 13
drag, startPoint x: 635, startPoint y: 355, endPoint x: 596, endPoint y: 352, distance: 39.5
type input "*"
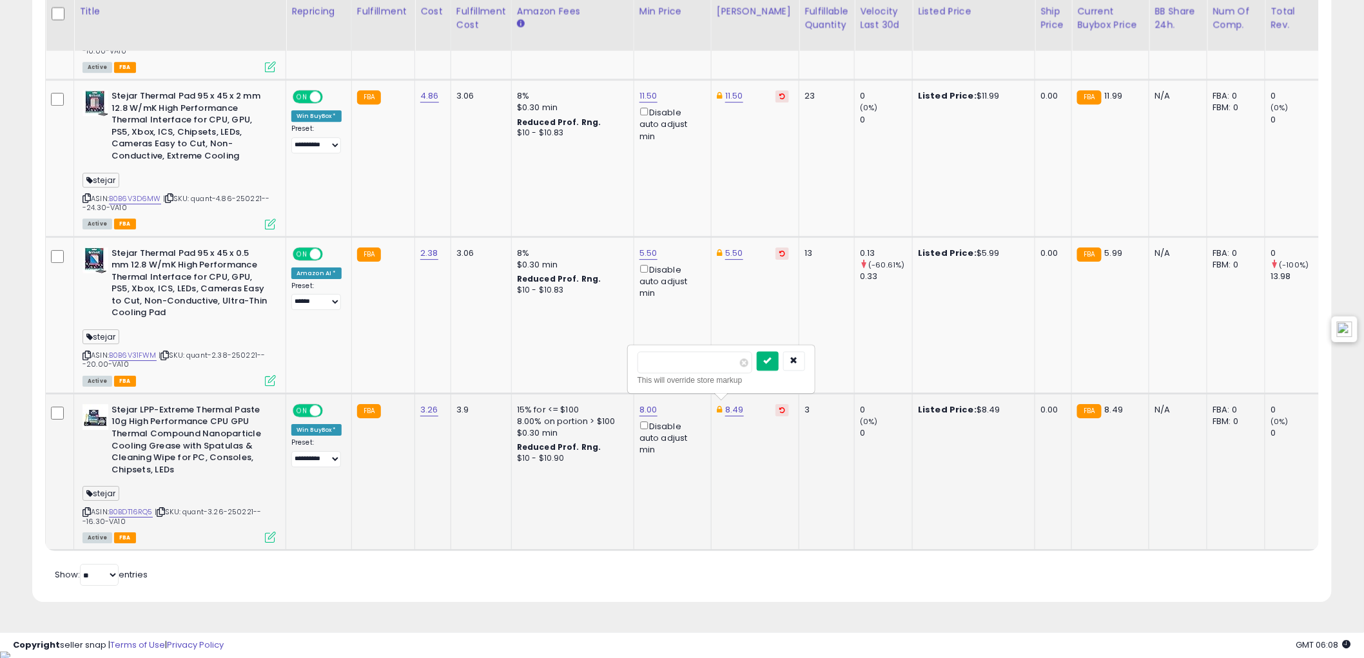
click at [779, 369] on button "submit" at bounding box center [768, 360] width 22 height 19
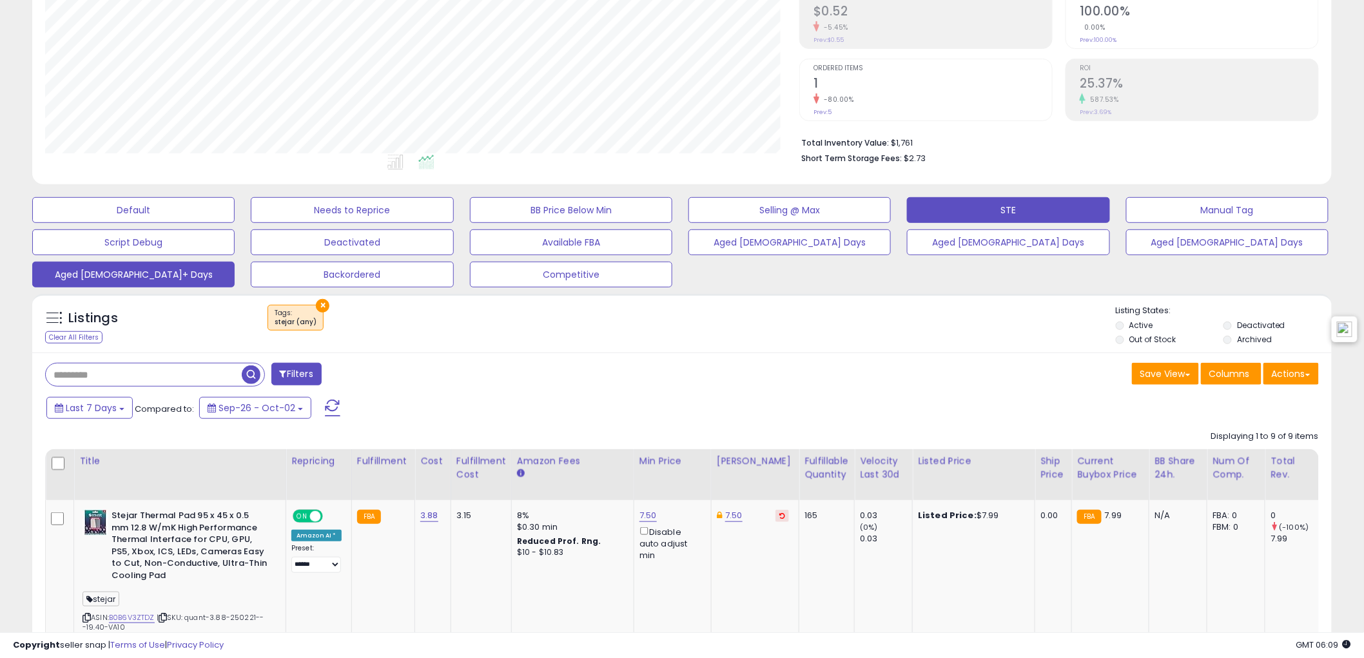
click at [98, 277] on button "Aged [DEMOGRAPHIC_DATA]+ Days" at bounding box center [133, 275] width 202 height 26
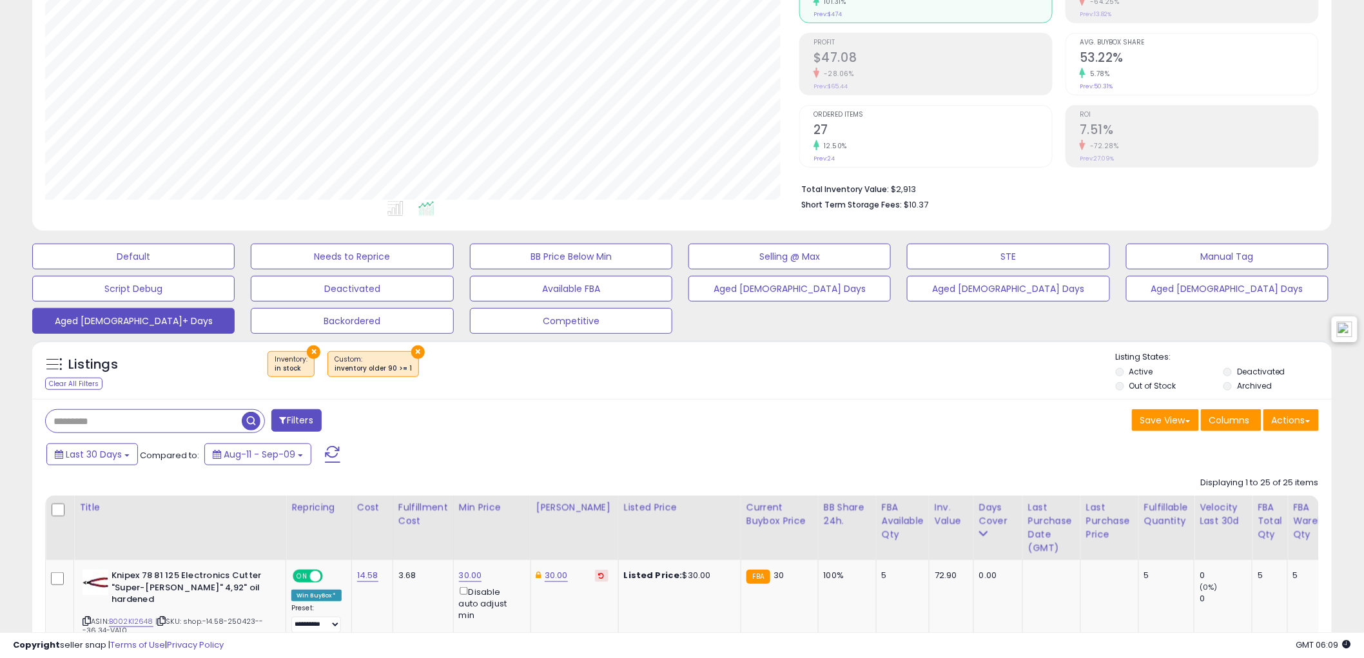
scroll to position [264, 754]
